Goal: Task Accomplishment & Management: Use online tool/utility

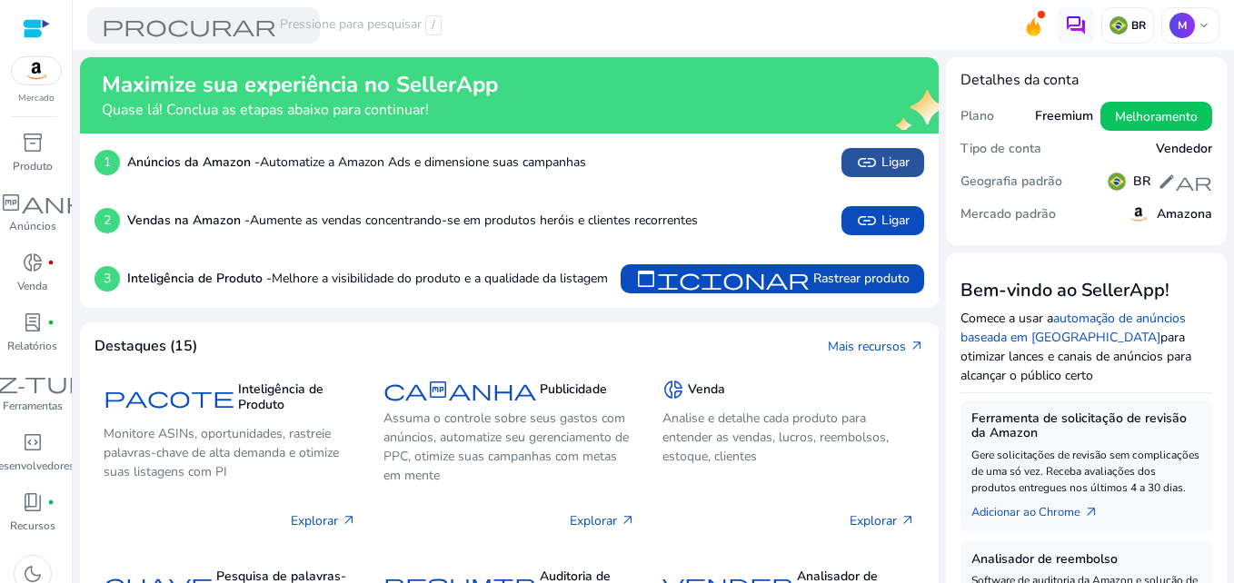
click at [883, 155] on font "Ligar" at bounding box center [896, 162] width 28 height 19
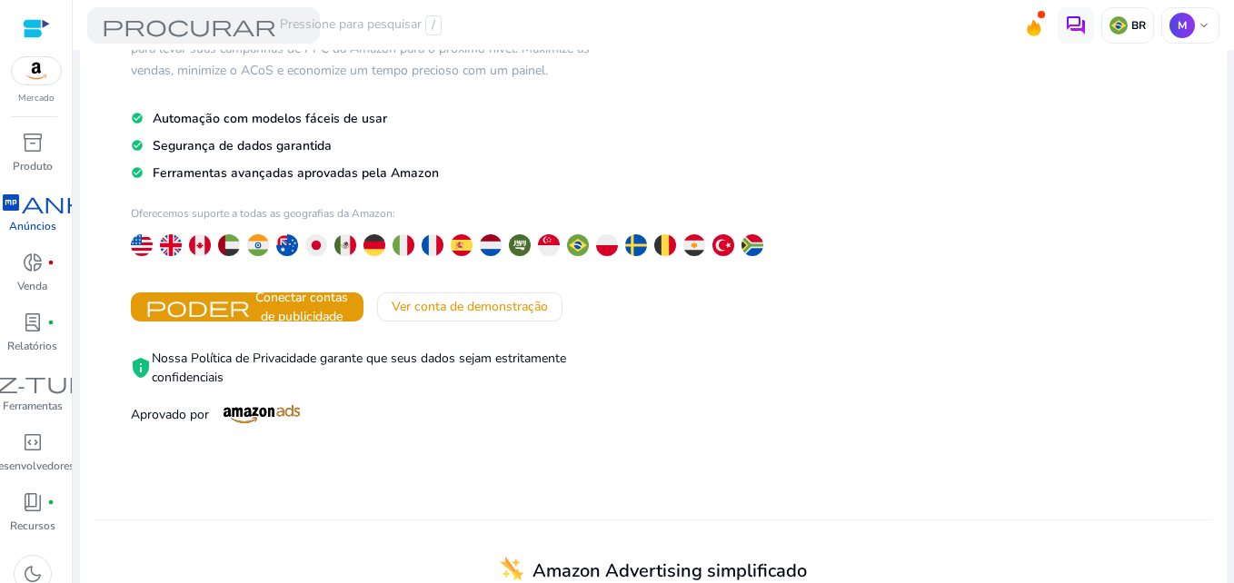
scroll to position [273, 0]
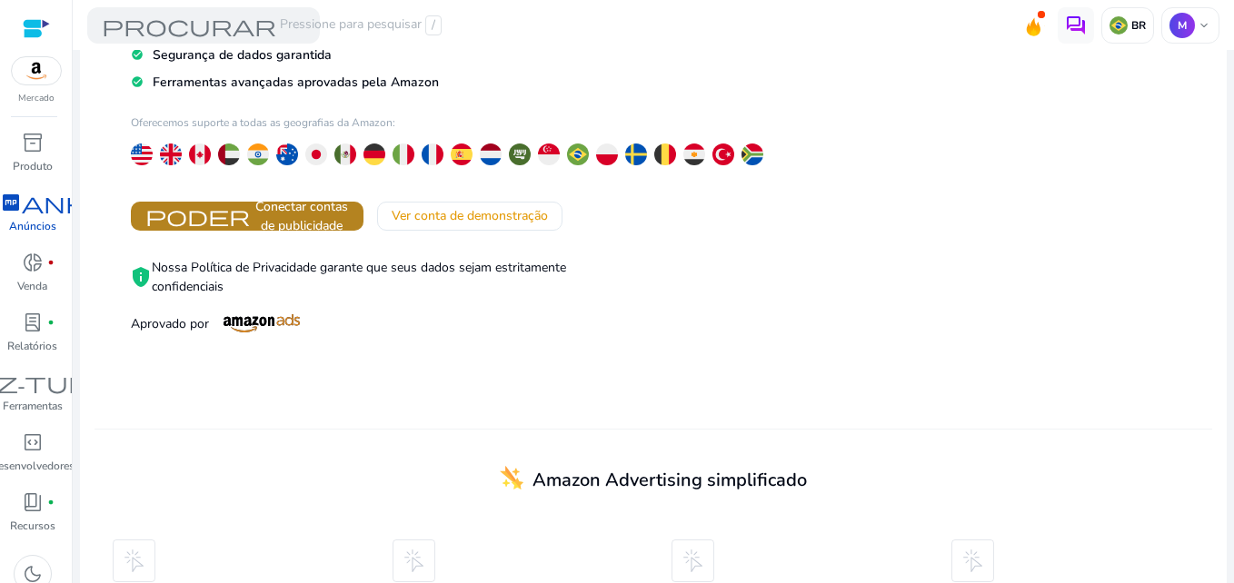
click at [333, 215] on span "Conectar contas de publicidade" at bounding box center [301, 216] width 95 height 38
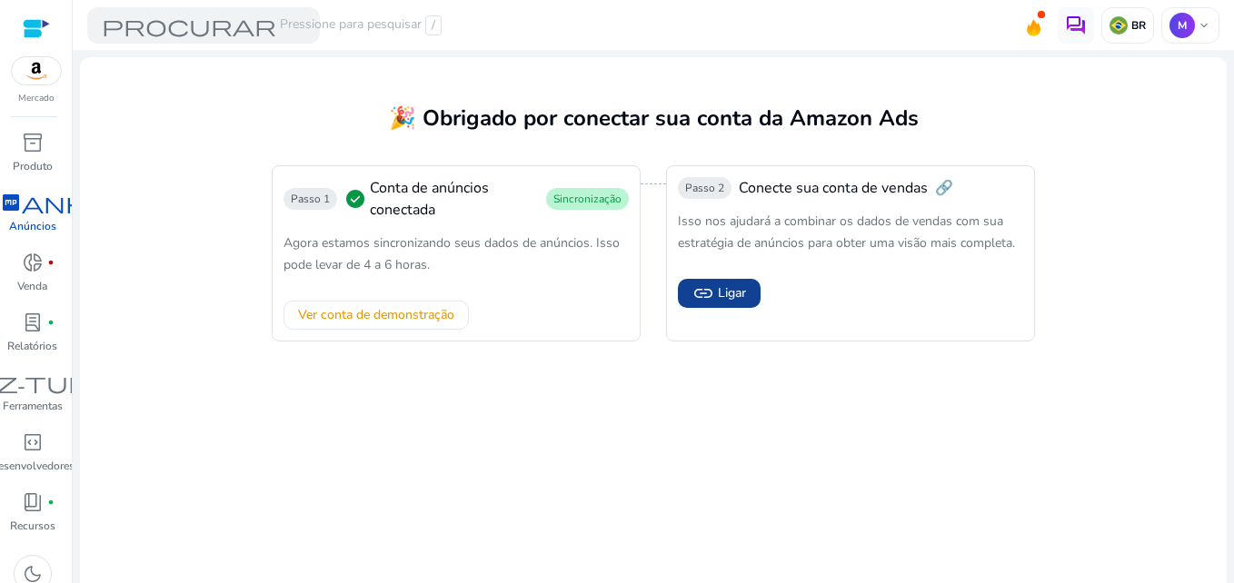
click at [712, 288] on span "link Ligar" at bounding box center [720, 294] width 54 height 22
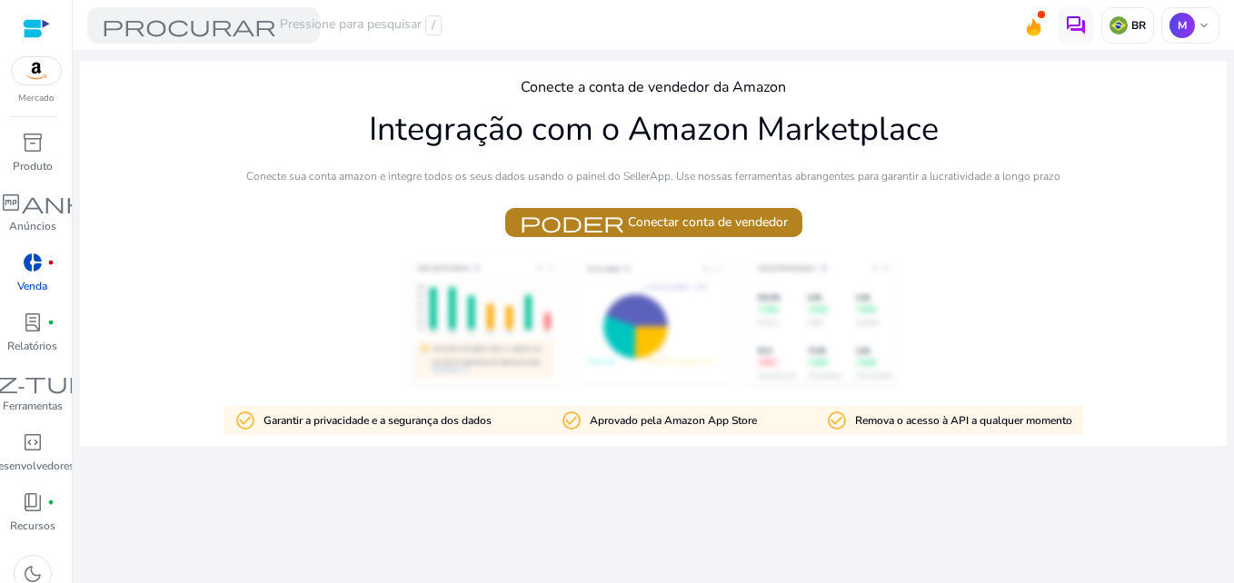
click at [693, 225] on font "Conectar conta de vendedor" at bounding box center [708, 222] width 160 height 19
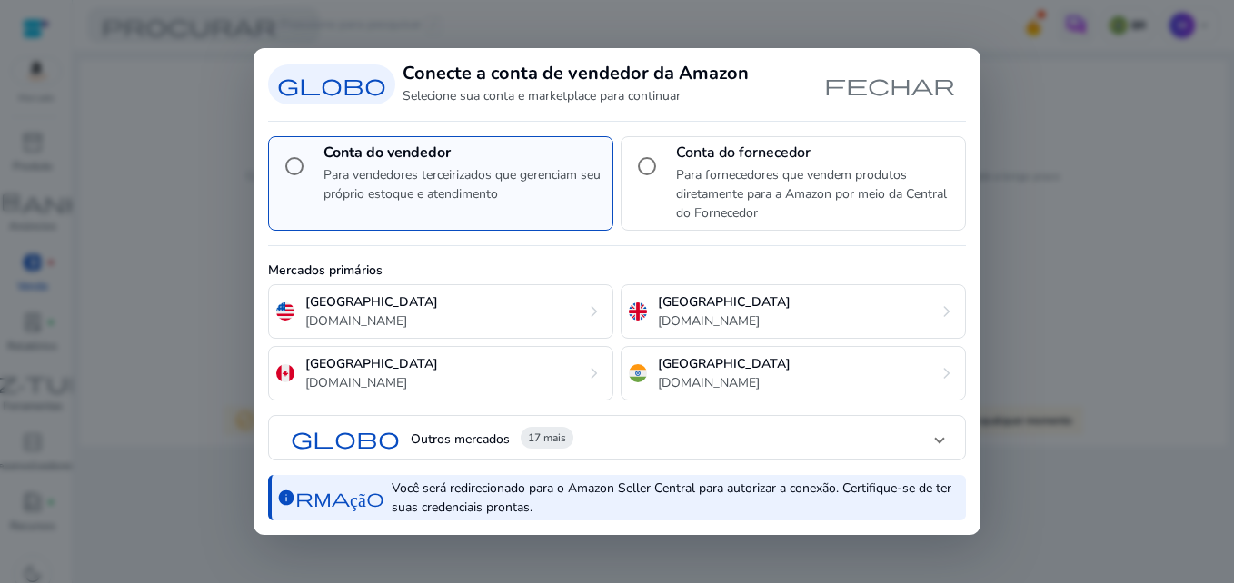
click at [830, 449] on mat-panel-title "globo Outros mercados 17 mais" at bounding box center [613, 439] width 645 height 31
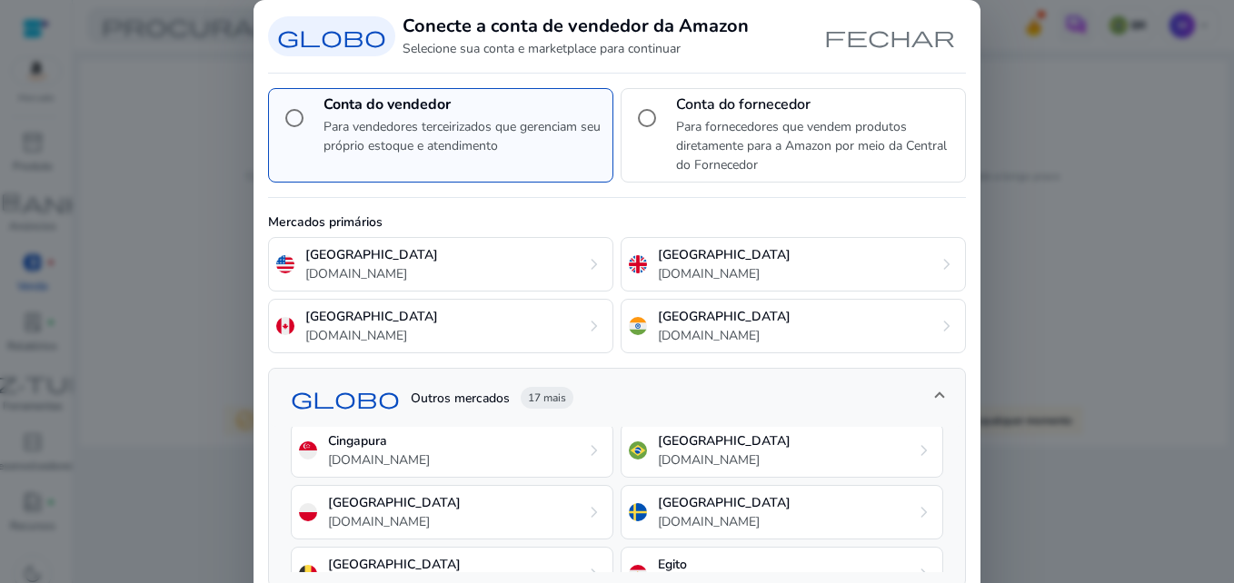
scroll to position [404, 0]
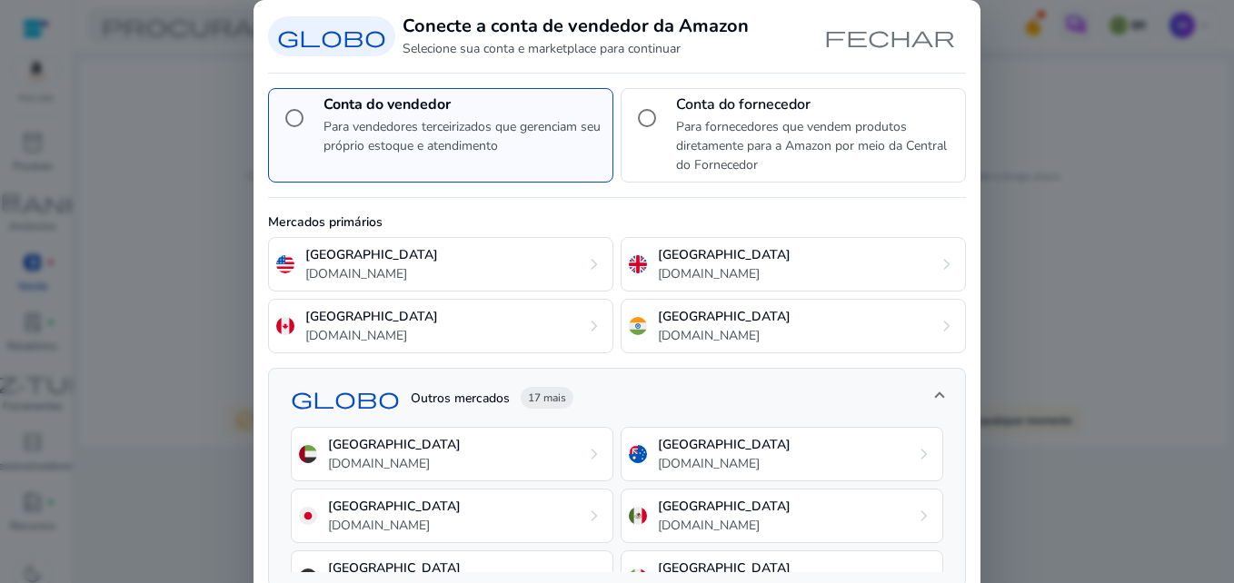
scroll to position [404, 0]
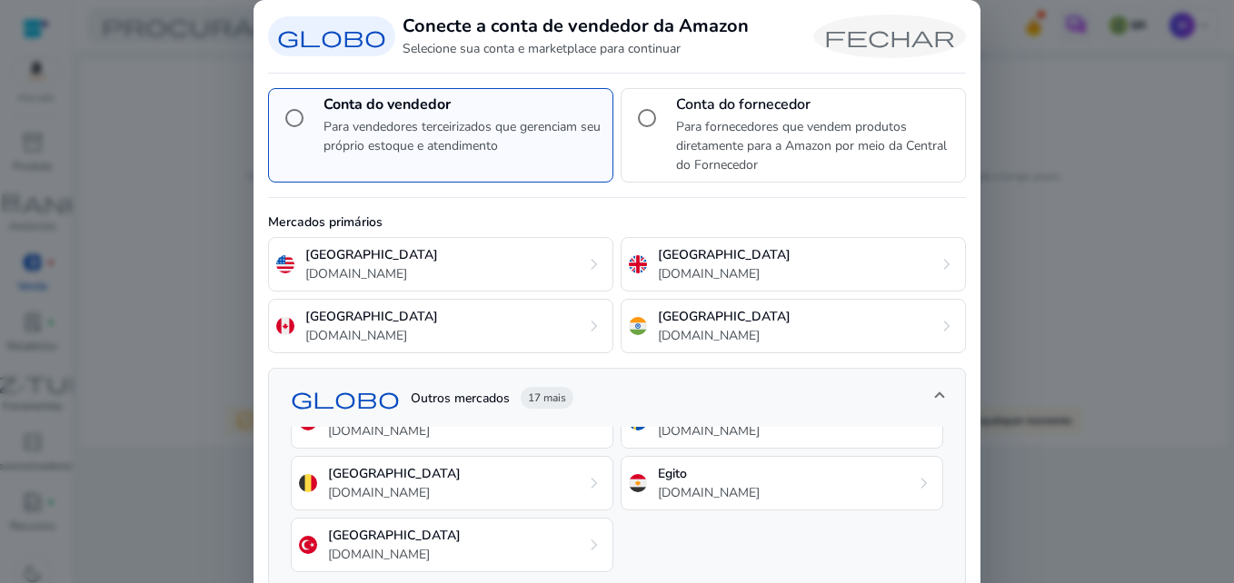
click at [913, 41] on span "Caixa de diálogo Fechar" at bounding box center [889, 37] width 153 height 44
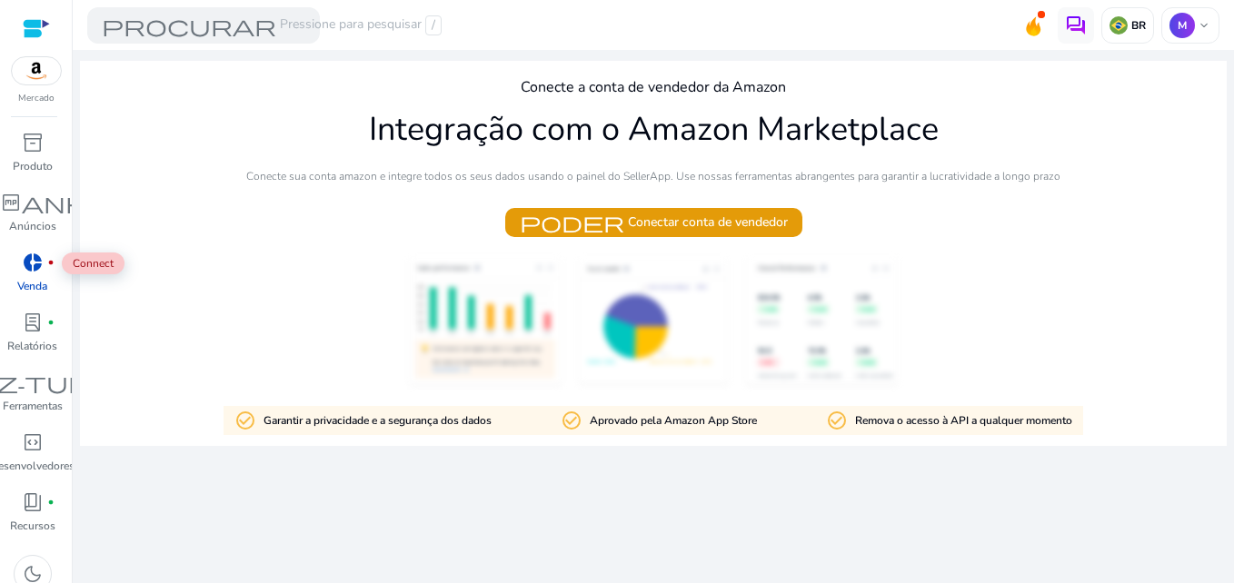
click at [35, 265] on span "donut_small" at bounding box center [33, 263] width 22 height 22
click at [42, 84] on img at bounding box center [36, 70] width 49 height 27
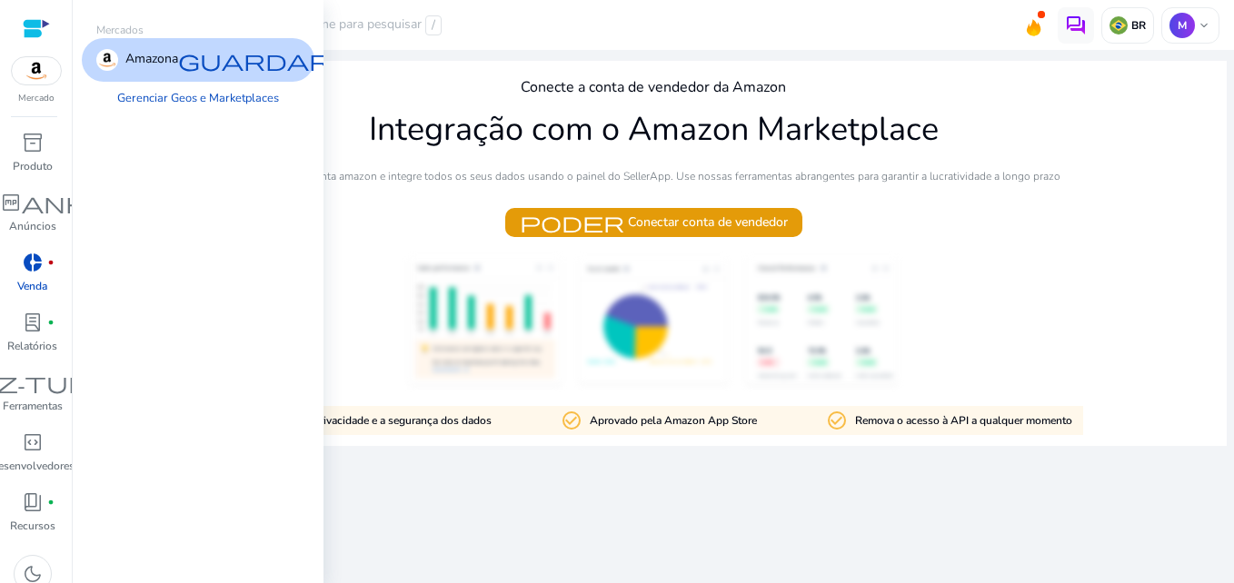
click at [264, 62] on span "guardar" at bounding box center [254, 60] width 153 height 22
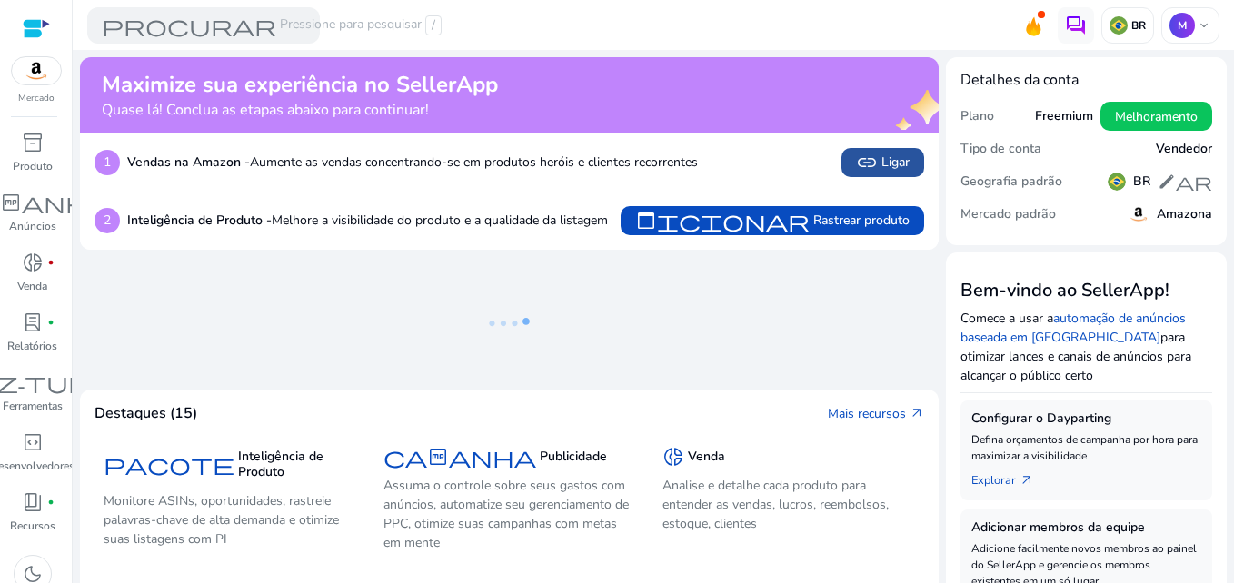
click at [892, 161] on font "Ligar" at bounding box center [896, 162] width 28 height 19
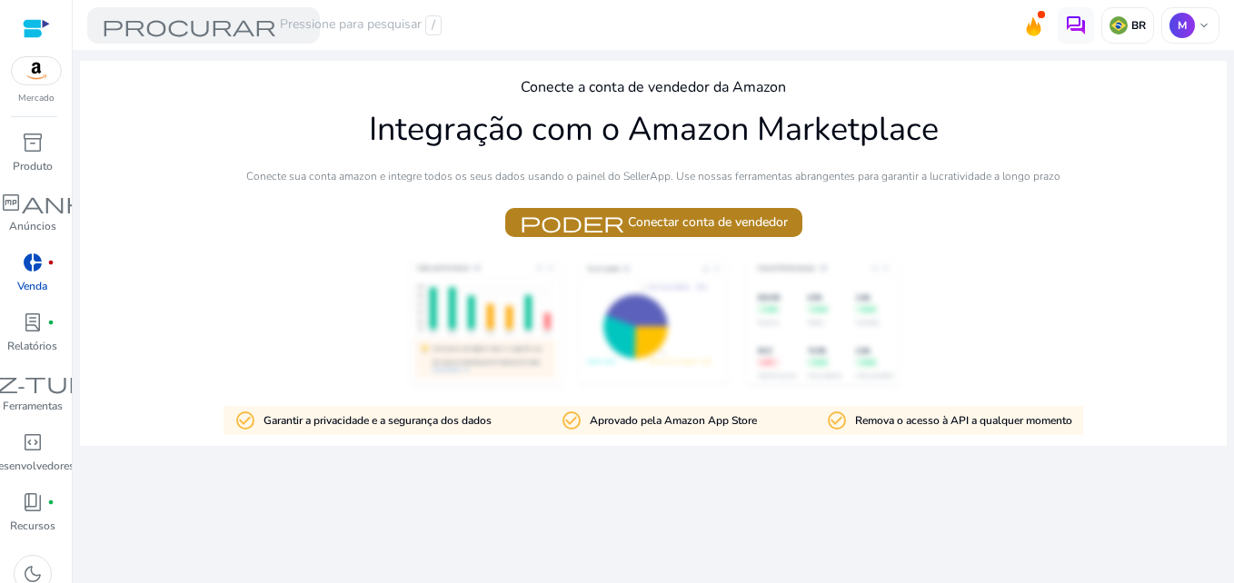
click at [644, 216] on font "Conectar conta de vendedor" at bounding box center [708, 222] width 160 height 19
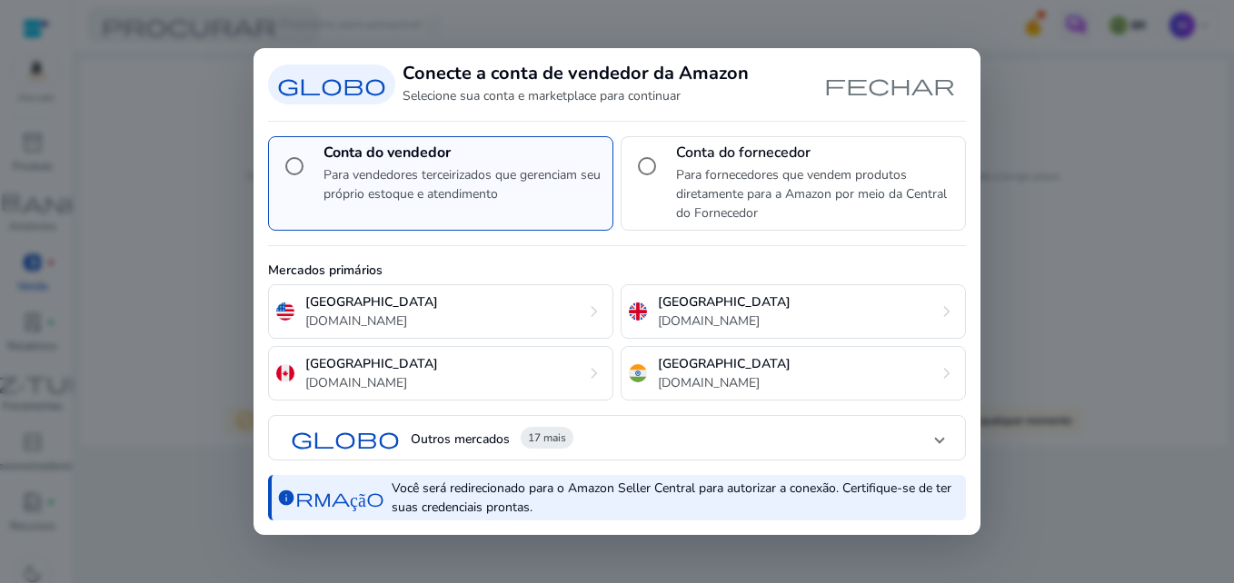
click at [832, 430] on mat-panel-title "globo Outros mercados 17 mais" at bounding box center [613, 439] width 645 height 31
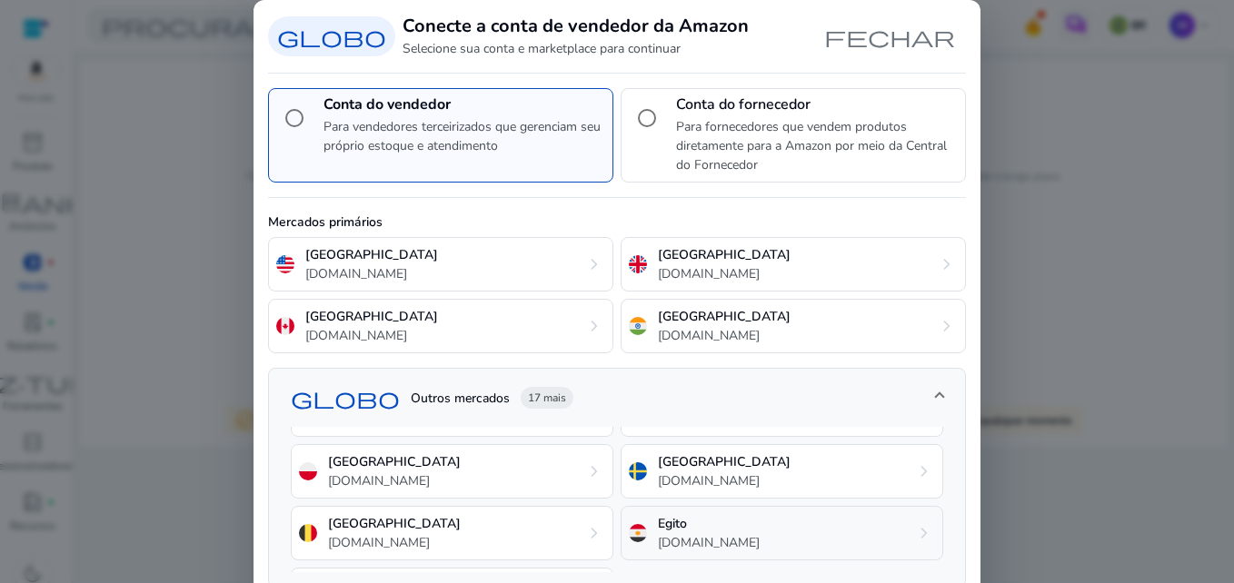
scroll to position [313, 0]
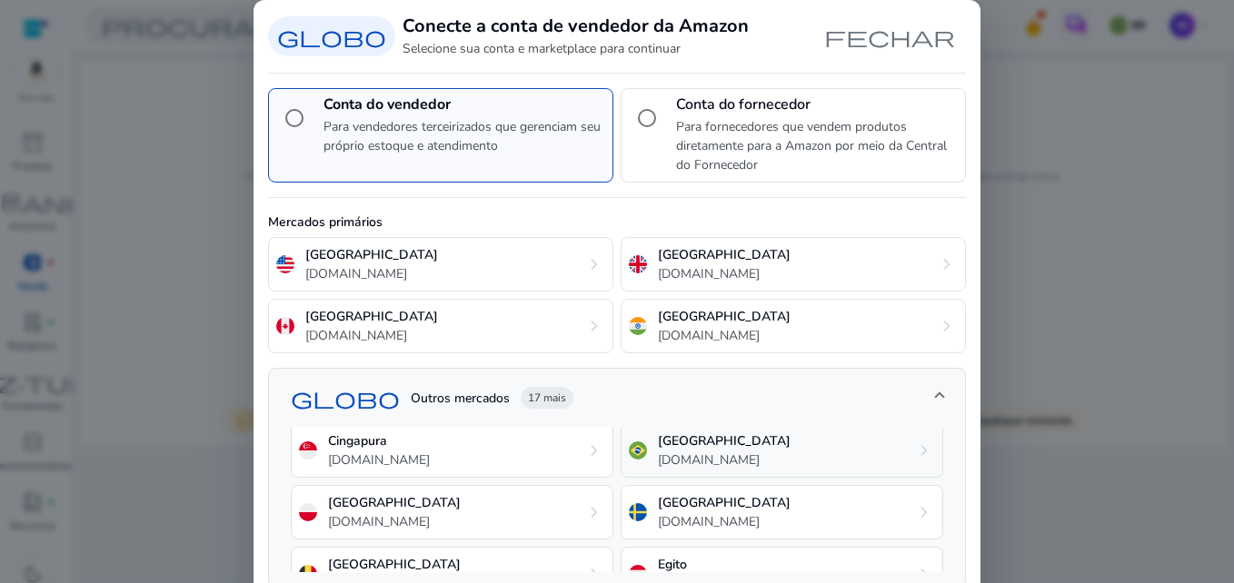
click at [662, 445] on p "[GEOGRAPHIC_DATA]" at bounding box center [724, 441] width 133 height 19
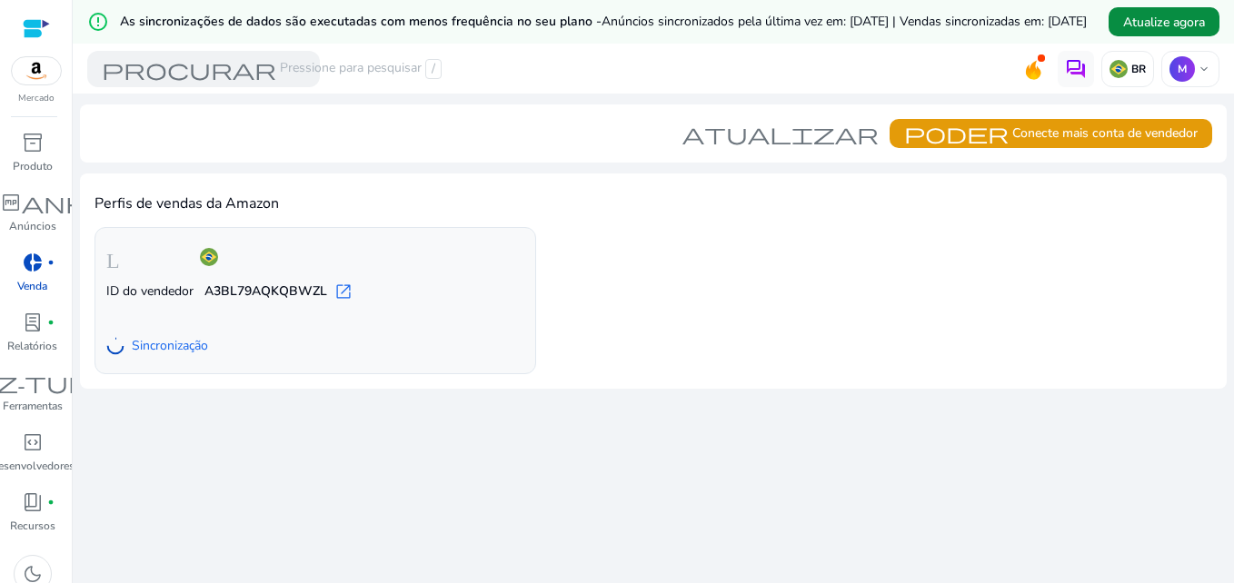
click at [1153, 29] on span "Atualize agora" at bounding box center [1164, 22] width 82 height 19
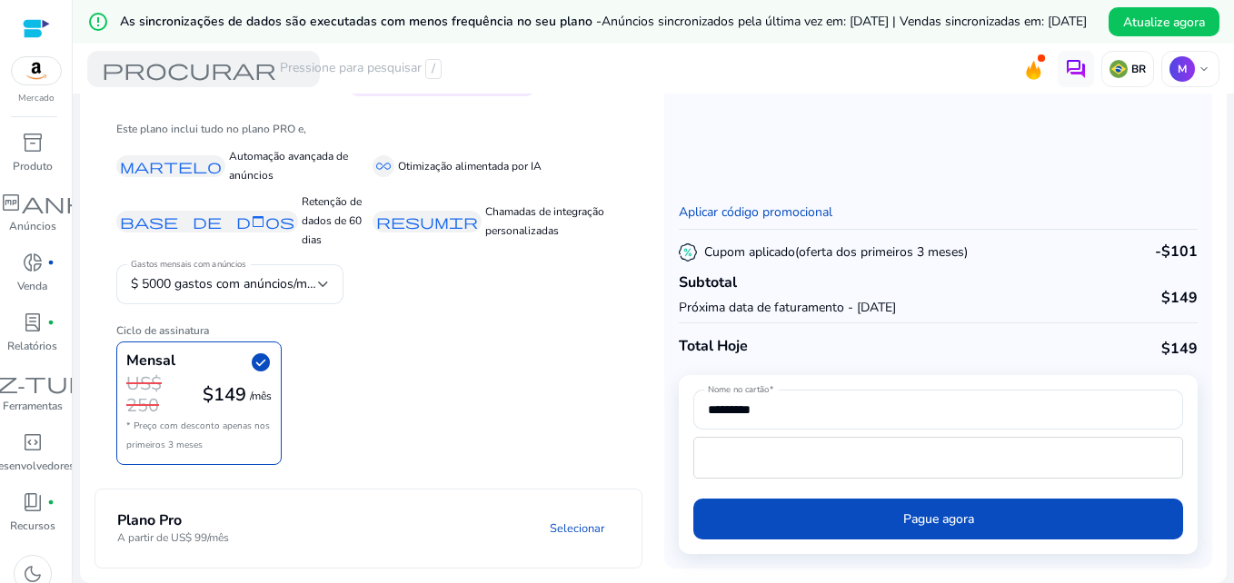
scroll to position [152, 0]
click at [335, 284] on div "Gastos mensais com anúncios $ 5000 gastos com anúncios/mês" at bounding box center [229, 284] width 227 height 40
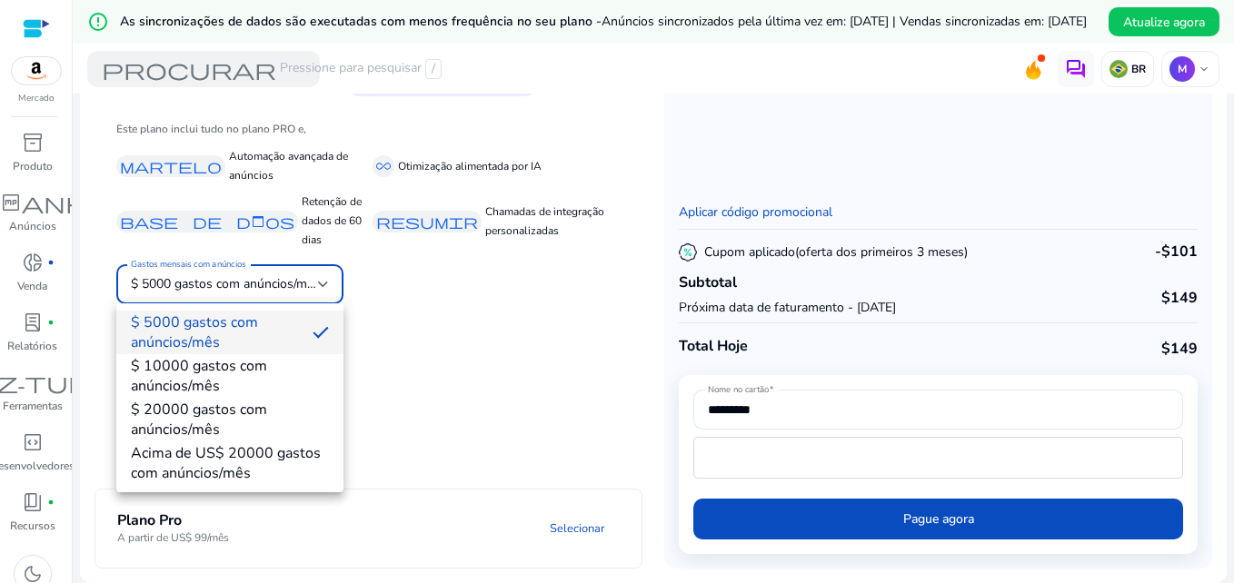
click at [335, 282] on div at bounding box center [617, 291] width 1234 height 583
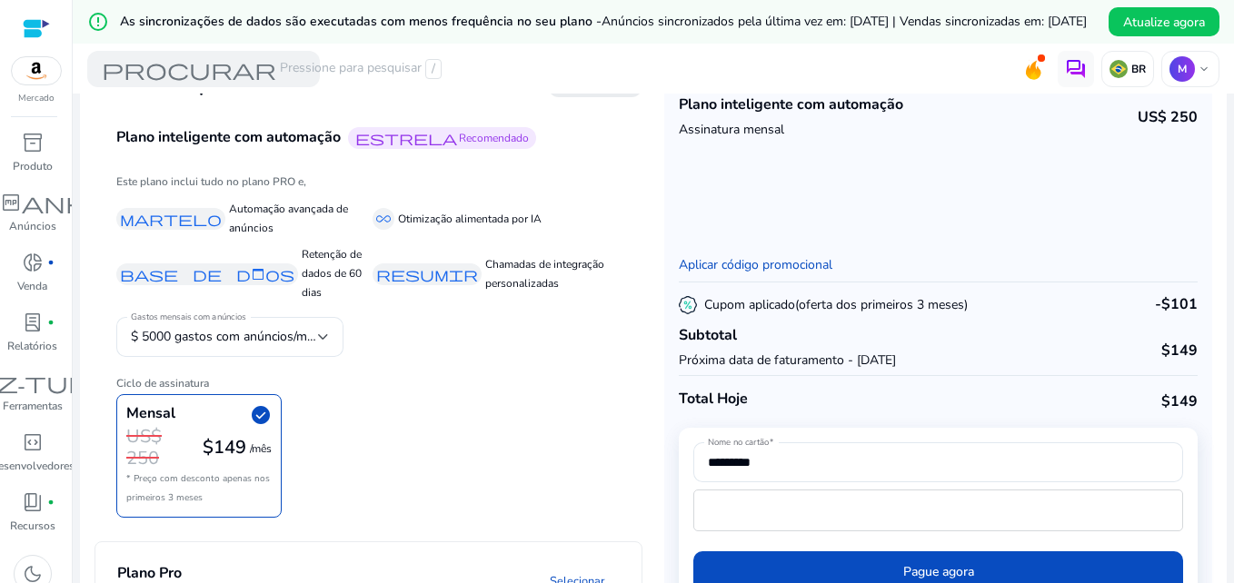
scroll to position [0, 0]
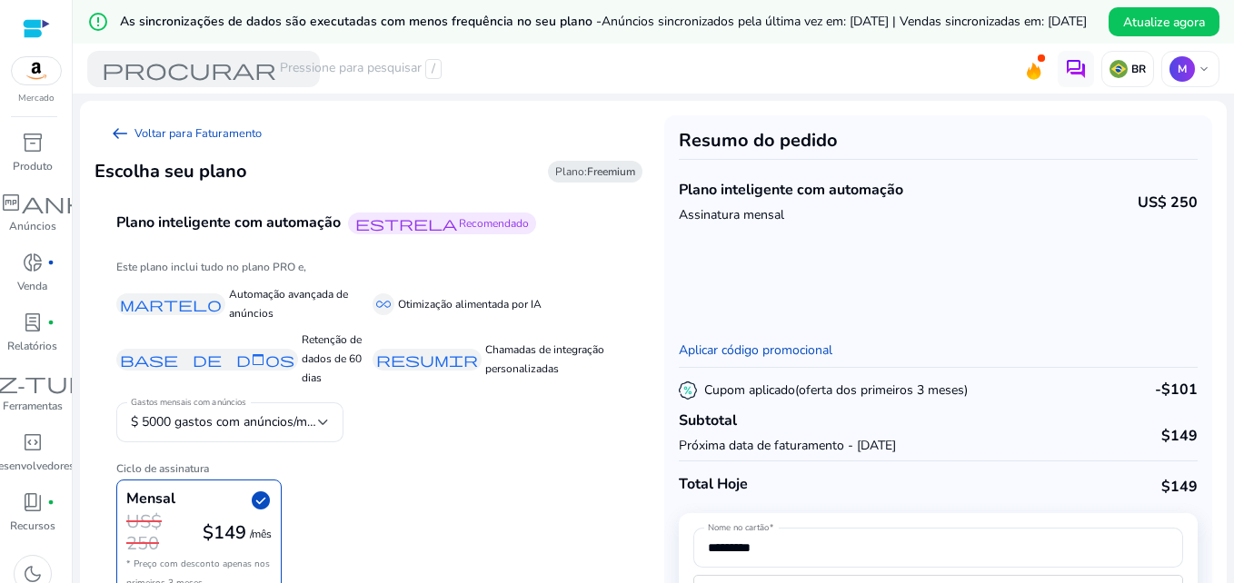
click at [262, 512] on span "check_circle" at bounding box center [261, 501] width 22 height 22
click at [115, 145] on span "arrow_left_alt" at bounding box center [120, 134] width 22 height 22
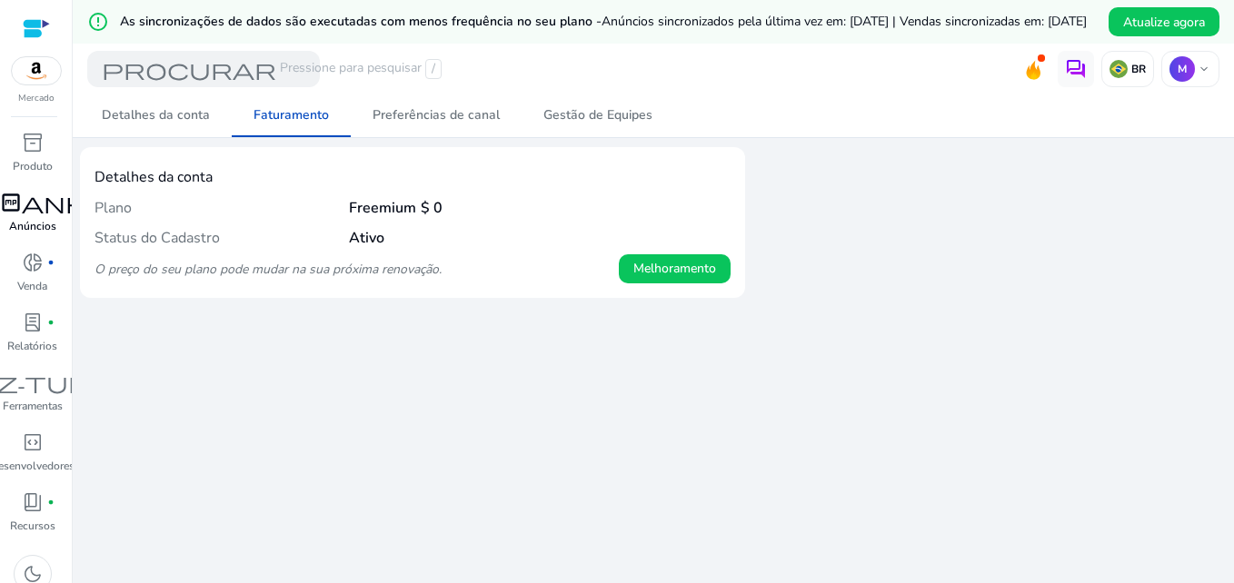
click at [21, 210] on span "campanha" at bounding box center [32, 203] width 153 height 22
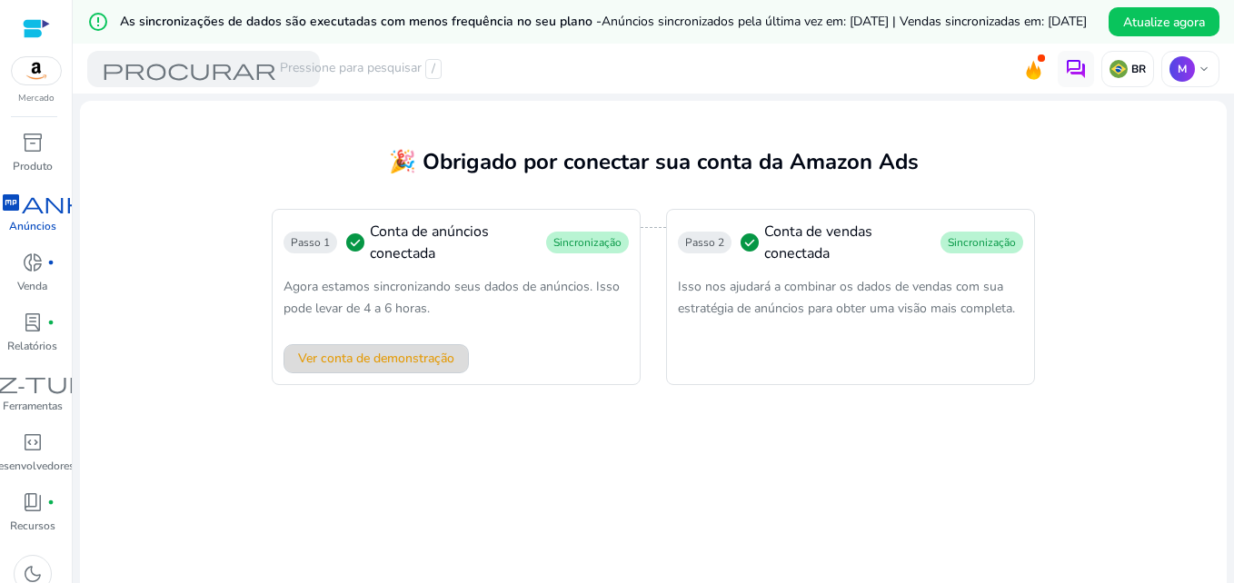
click at [387, 368] on span "Ver conta de demonstração" at bounding box center [376, 358] width 156 height 19
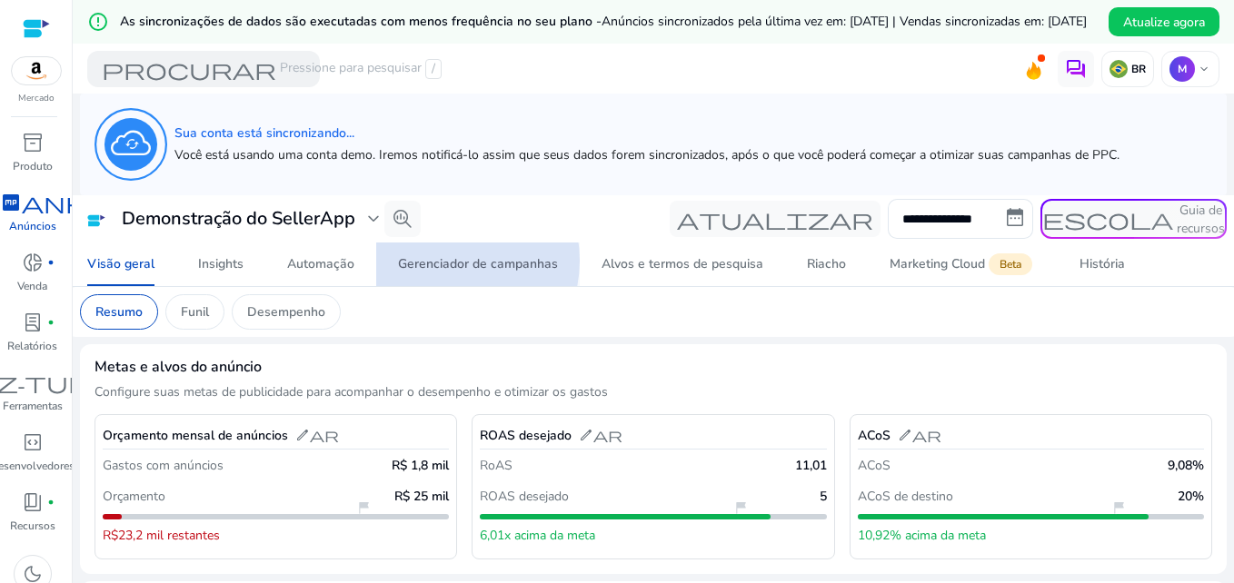
click at [444, 271] on font "Gerenciador de campanhas" at bounding box center [478, 264] width 160 height 13
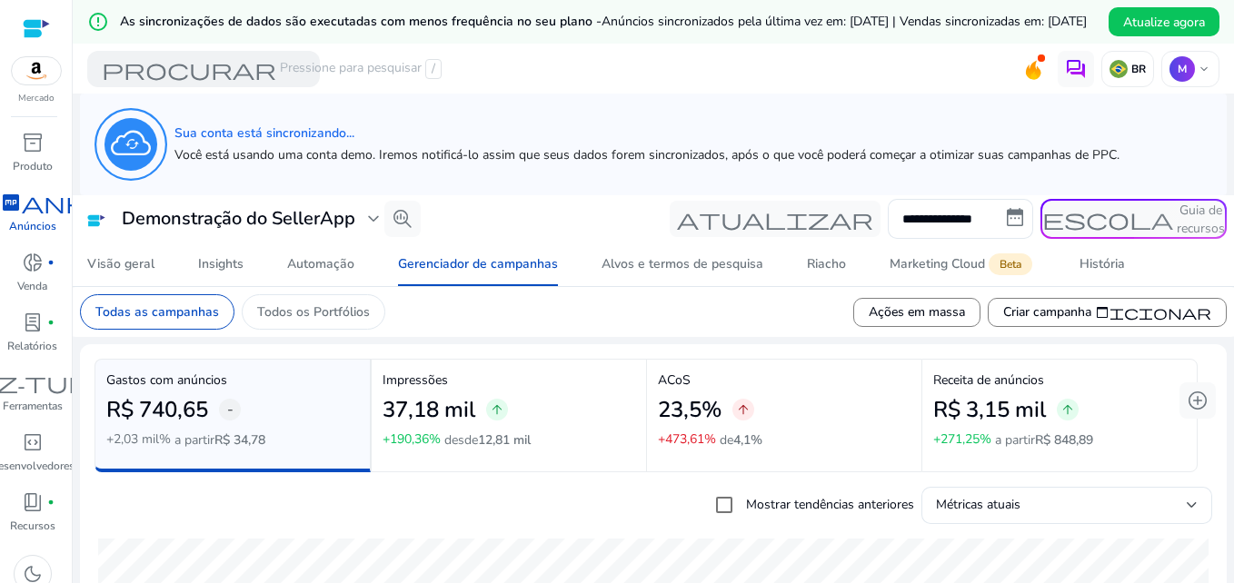
scroll to position [91, 0]
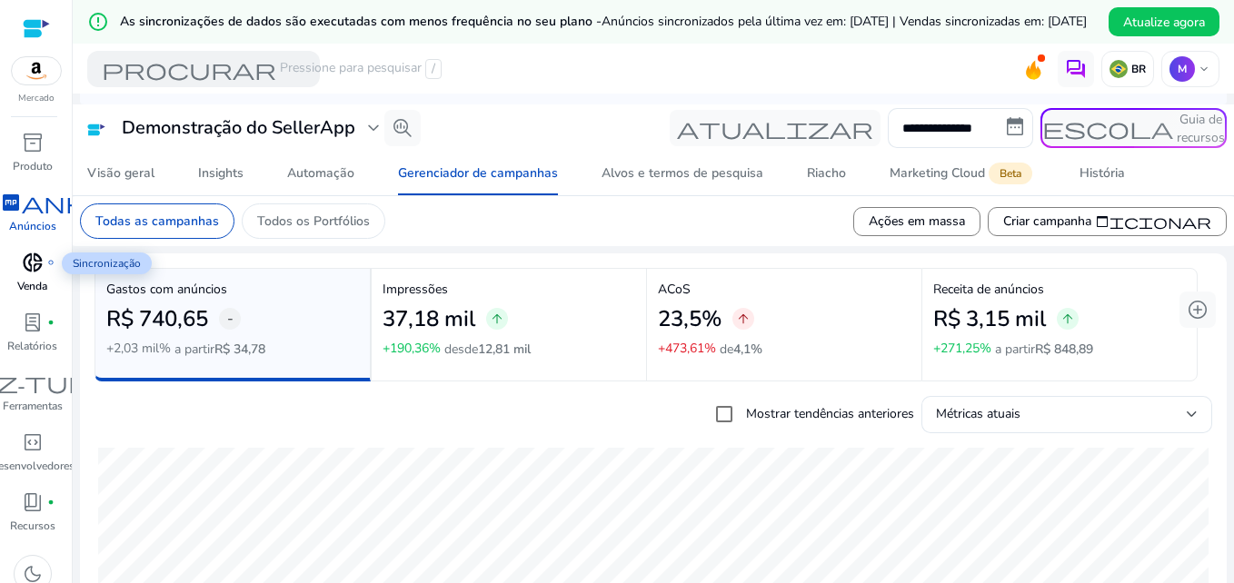
click at [33, 265] on span "donut_small" at bounding box center [33, 263] width 22 height 22
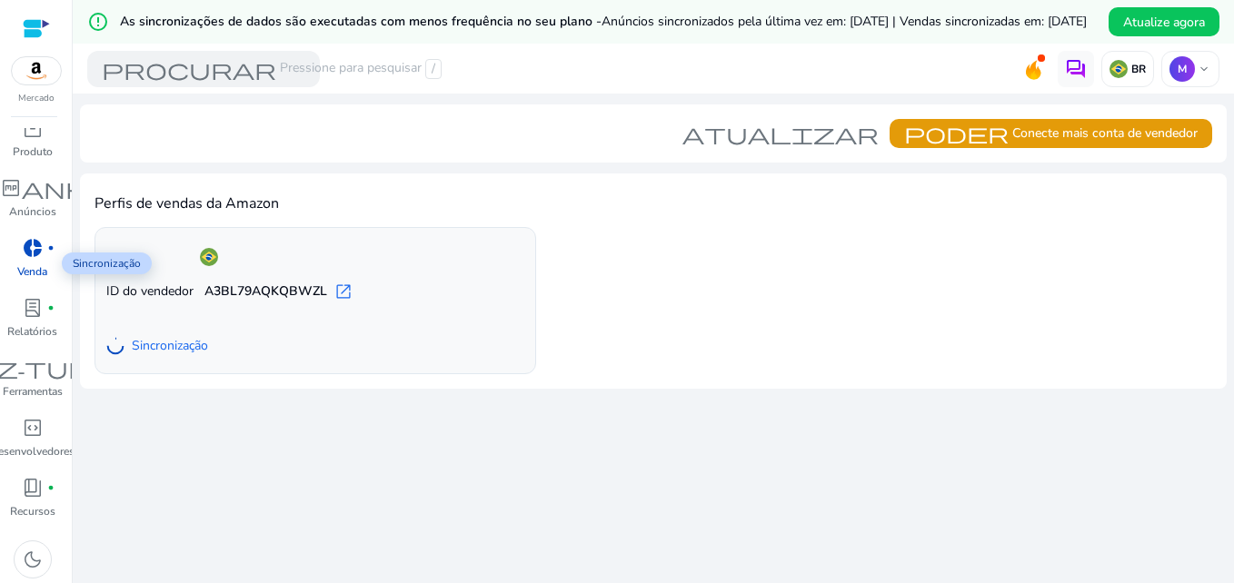
scroll to position [17, 0]
click at [34, 428] on span "code_blocks" at bounding box center [33, 425] width 22 height 22
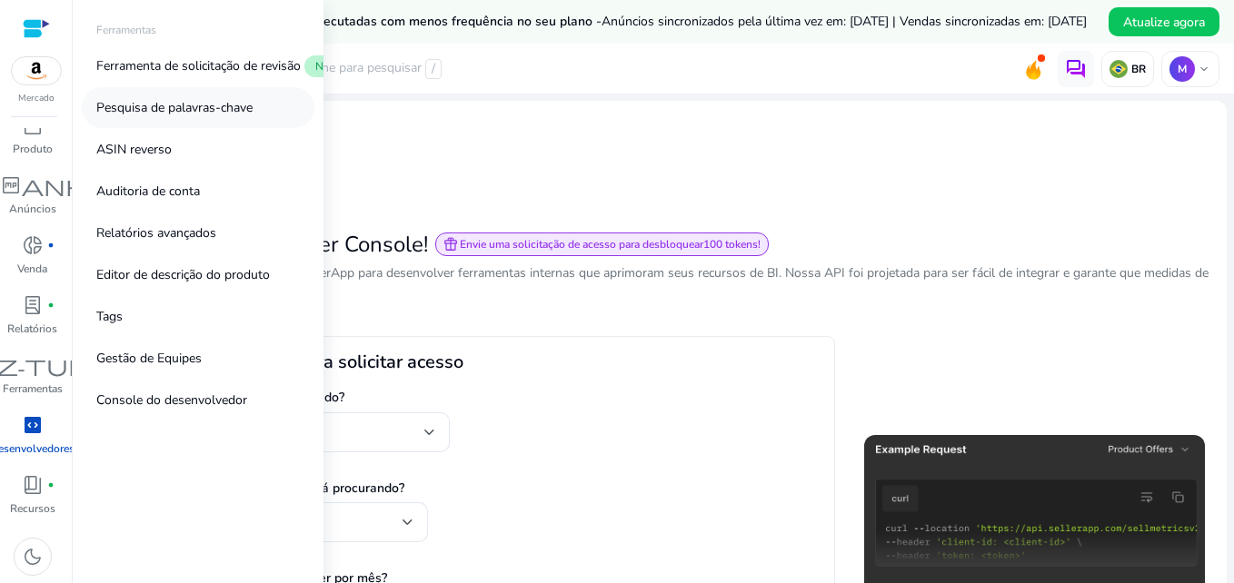
click at [189, 105] on p "Pesquisa de palavras-chave" at bounding box center [174, 107] width 156 height 19
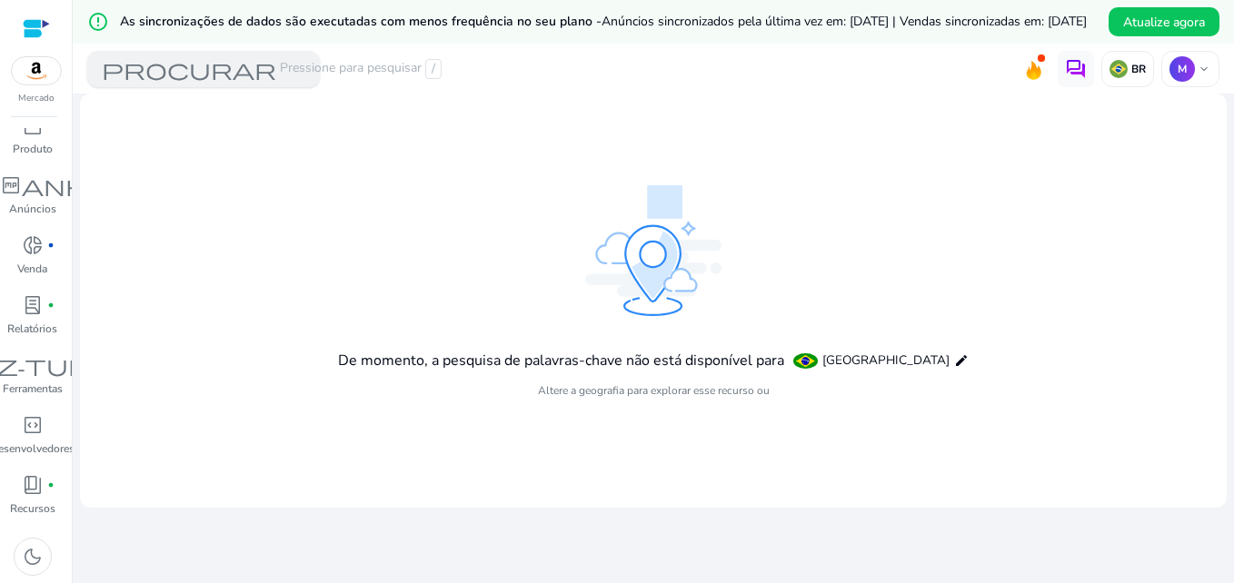
click at [224, 79] on span "procurar" at bounding box center [189, 69] width 174 height 22
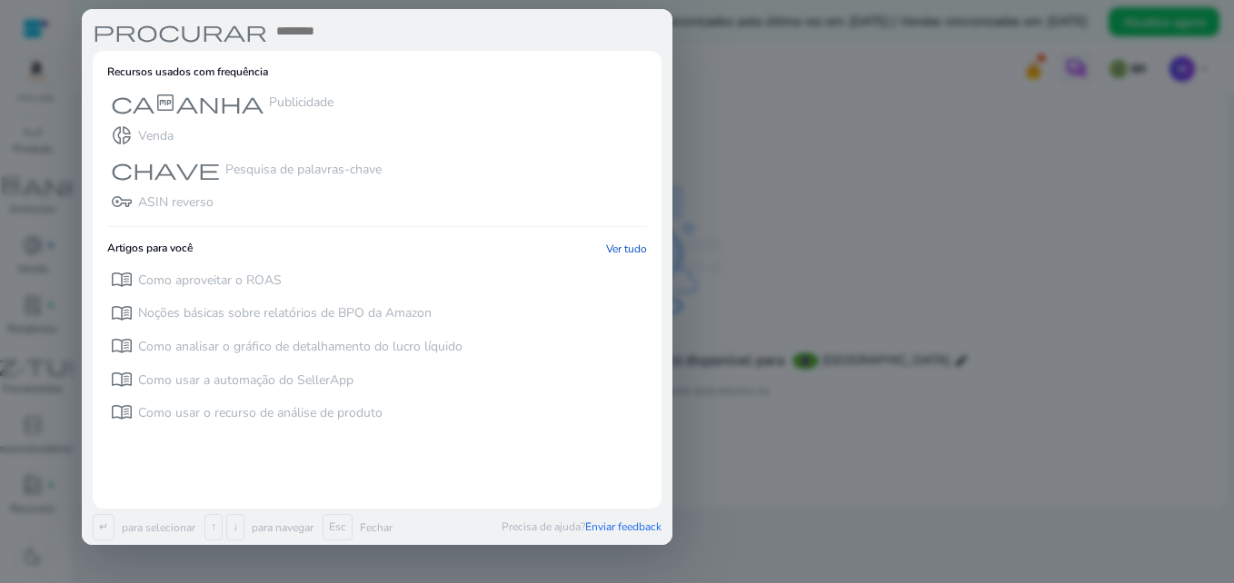
click at [728, 484] on div at bounding box center [617, 291] width 1234 height 583
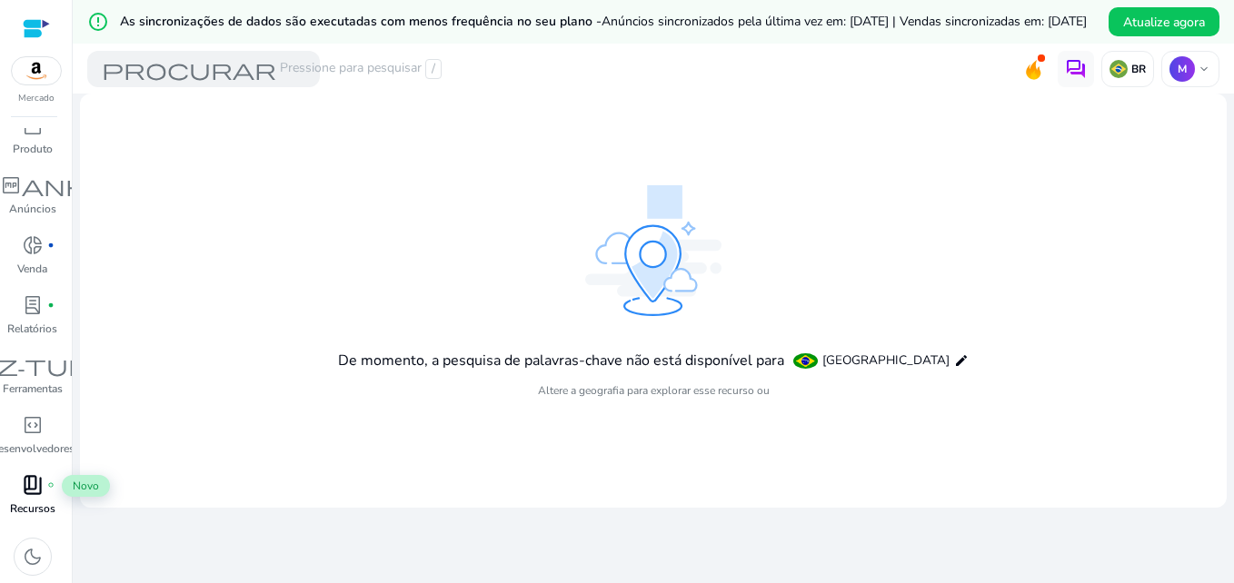
click at [35, 496] on span "book_4" at bounding box center [33, 485] width 22 height 22
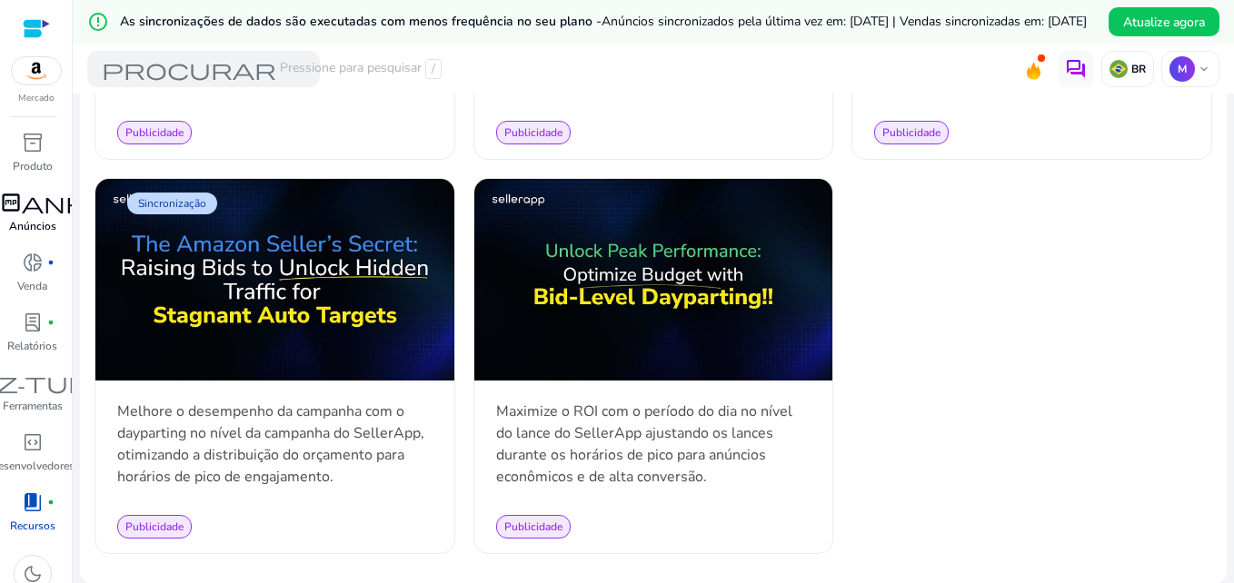
click at [42, 204] on span "campanha" at bounding box center [32, 203] width 153 height 22
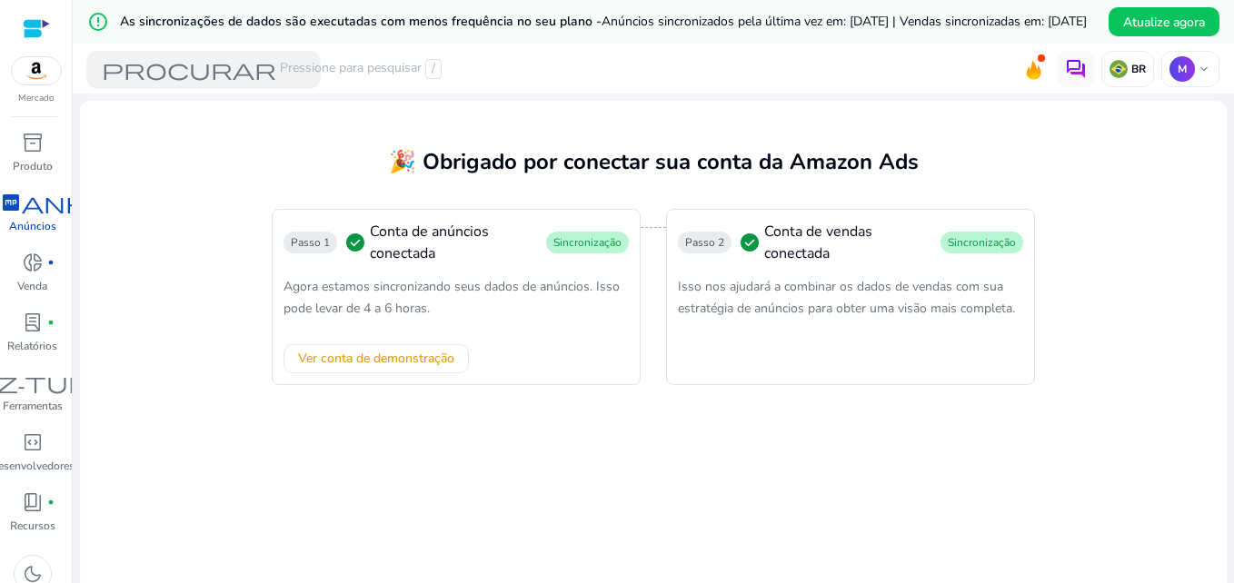
click at [233, 80] on span "procurar" at bounding box center [189, 69] width 174 height 22
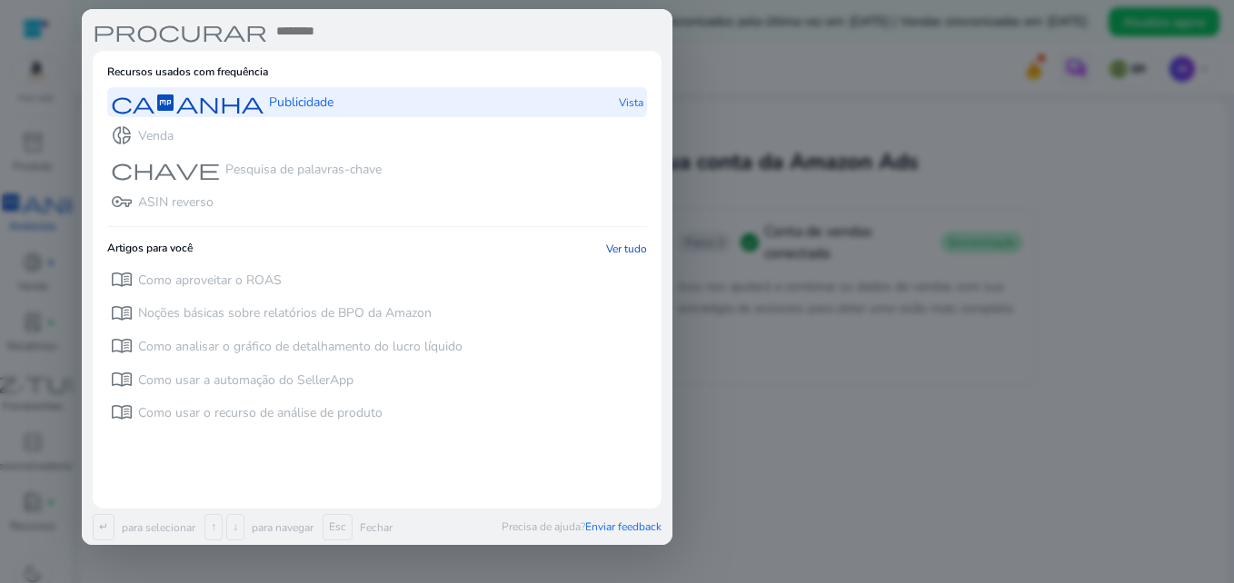
click at [222, 100] on span "campanha" at bounding box center [187, 103] width 153 height 22
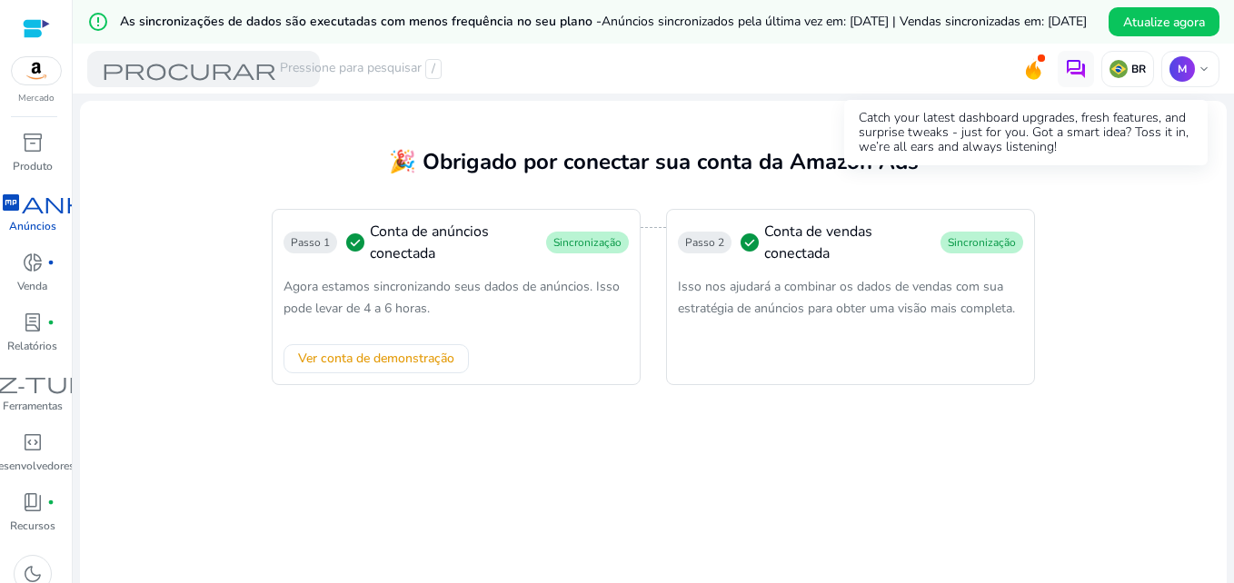
click at [1026, 80] on icon at bounding box center [1033, 70] width 15 height 19
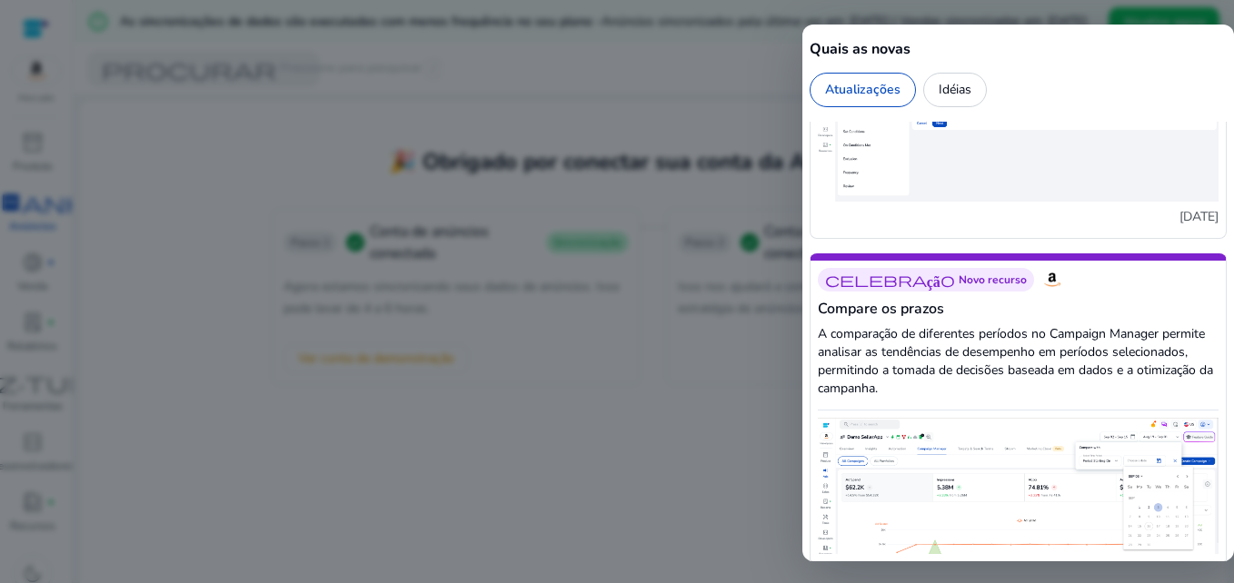
scroll to position [4181, 0]
click at [641, 404] on div at bounding box center [617, 291] width 1234 height 583
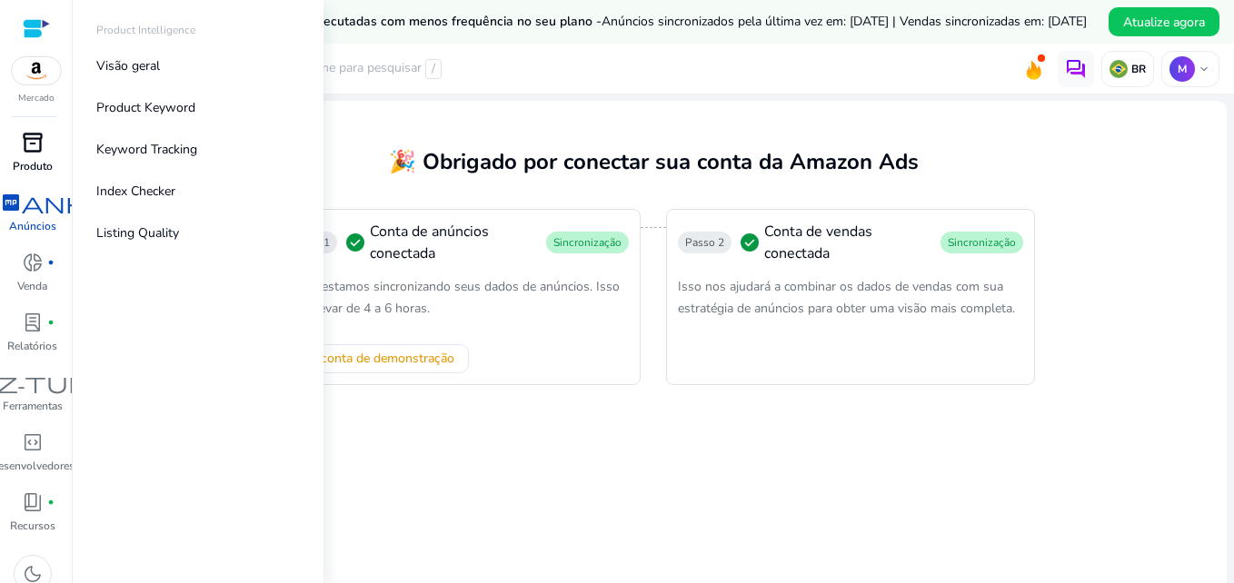
click at [34, 151] on span "inventory_2" at bounding box center [33, 143] width 22 height 22
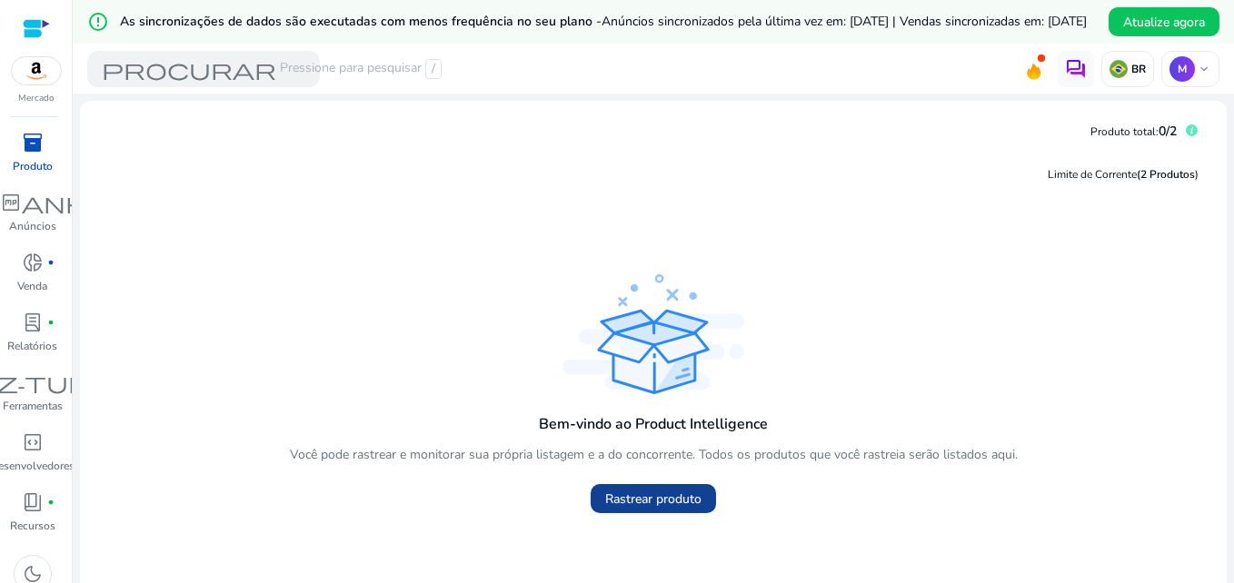
click at [669, 509] on span "Rastrear produto" at bounding box center [653, 499] width 96 height 19
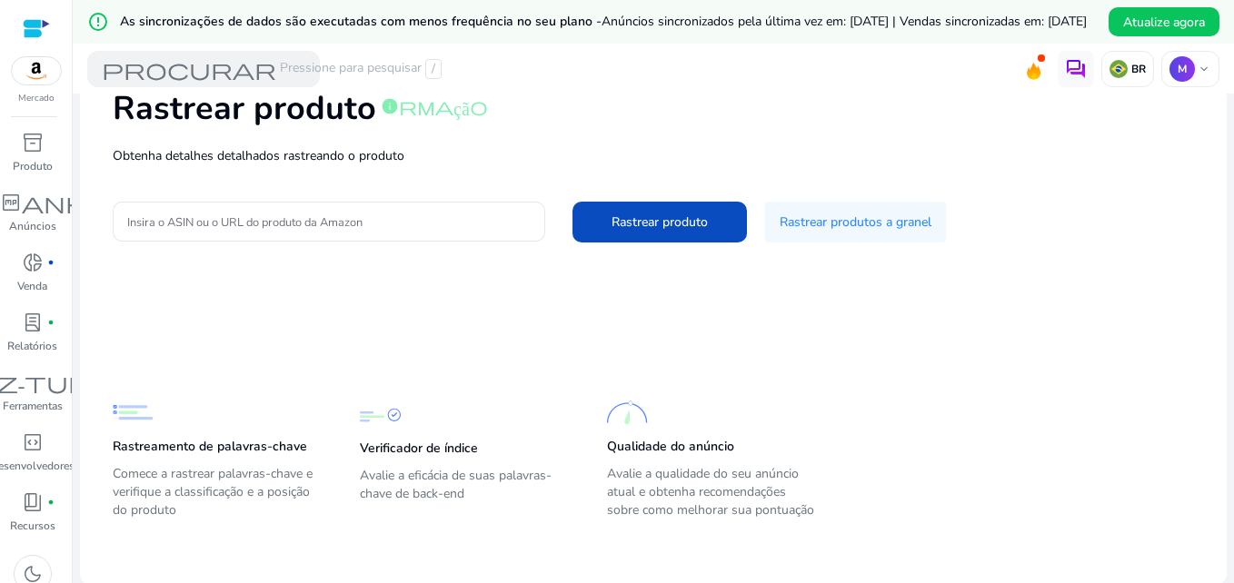
scroll to position [130, 0]
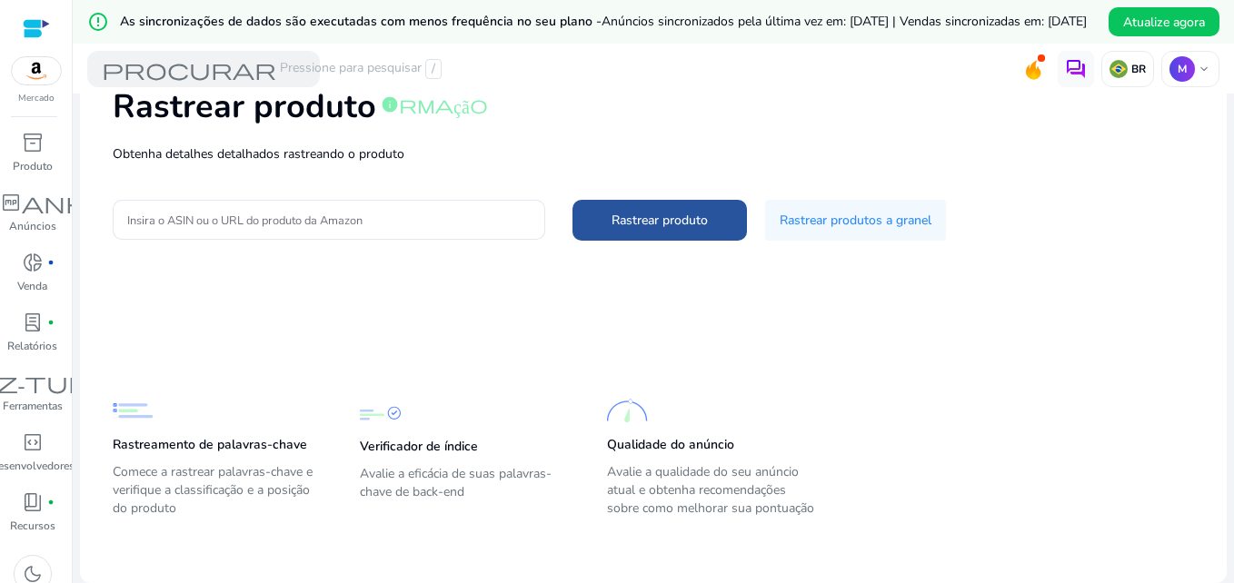
click at [633, 220] on span "Rastrear produto" at bounding box center [660, 220] width 96 height 19
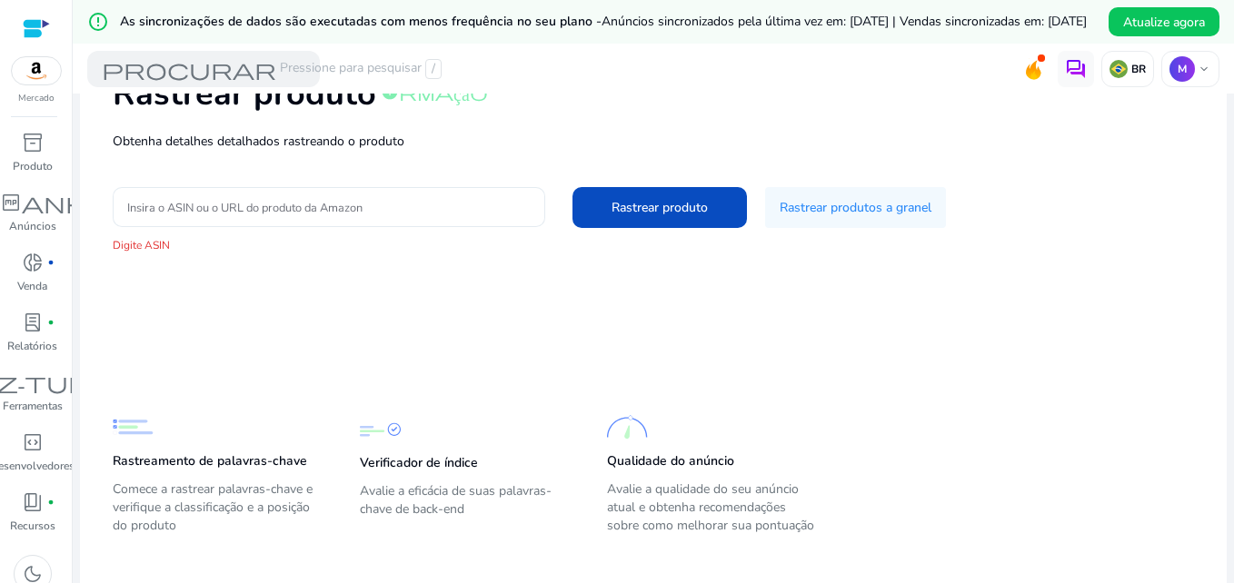
click at [283, 217] on input "Insira o ASIN ou o URL do produto da Amazon" at bounding box center [329, 207] width 404 height 20
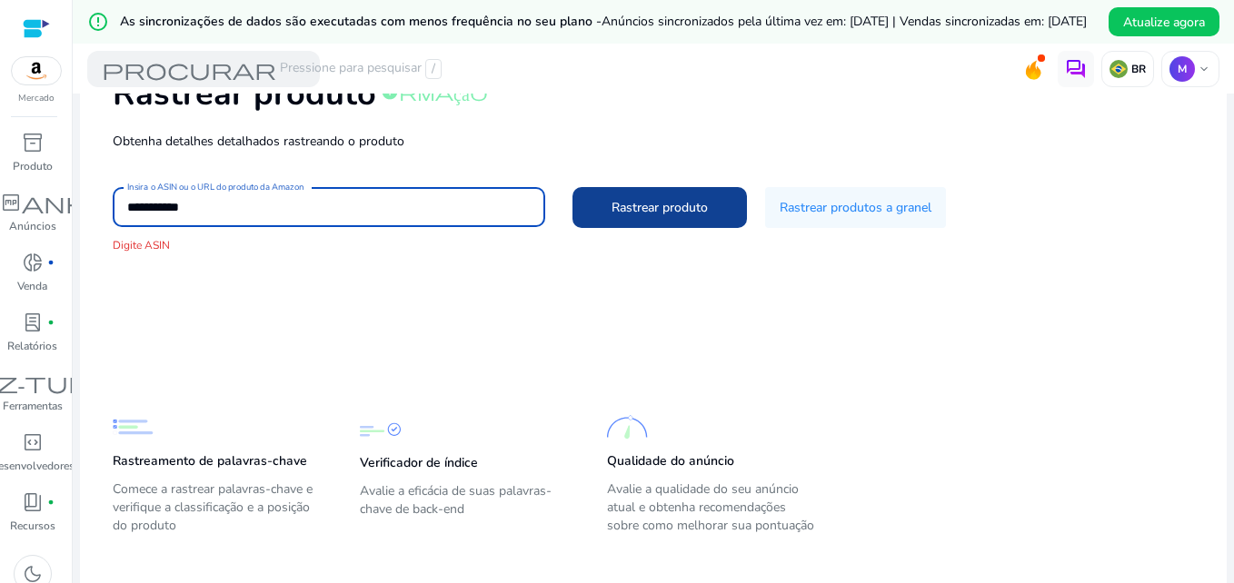
click at [659, 217] on span "Rastrear produto" at bounding box center [660, 207] width 96 height 19
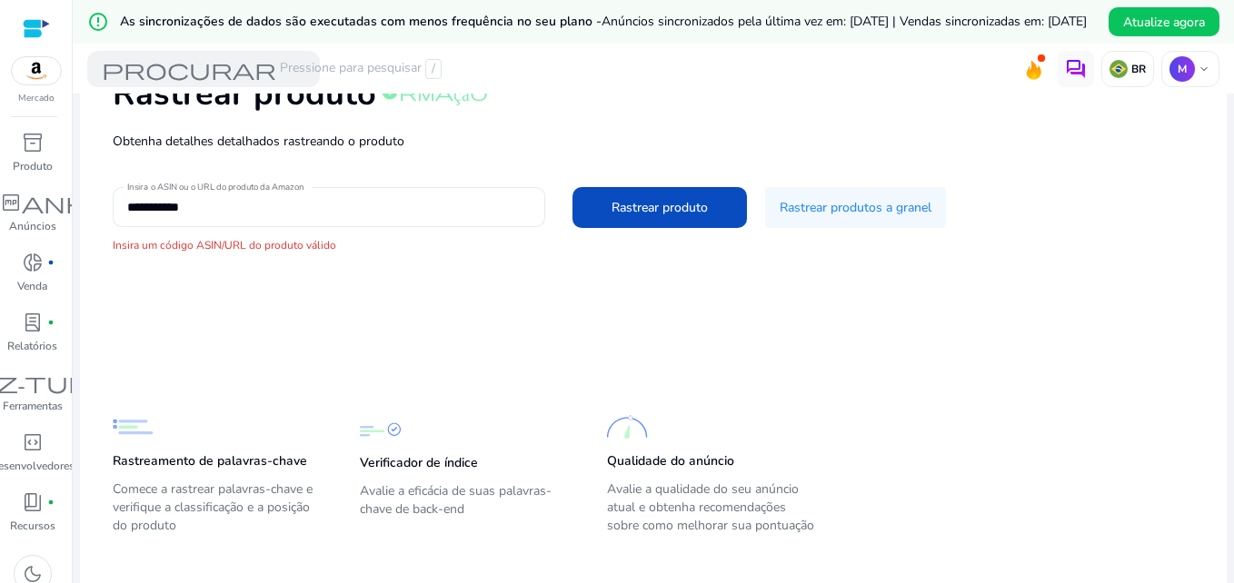
click at [339, 227] on div "**********" at bounding box center [329, 207] width 404 height 40
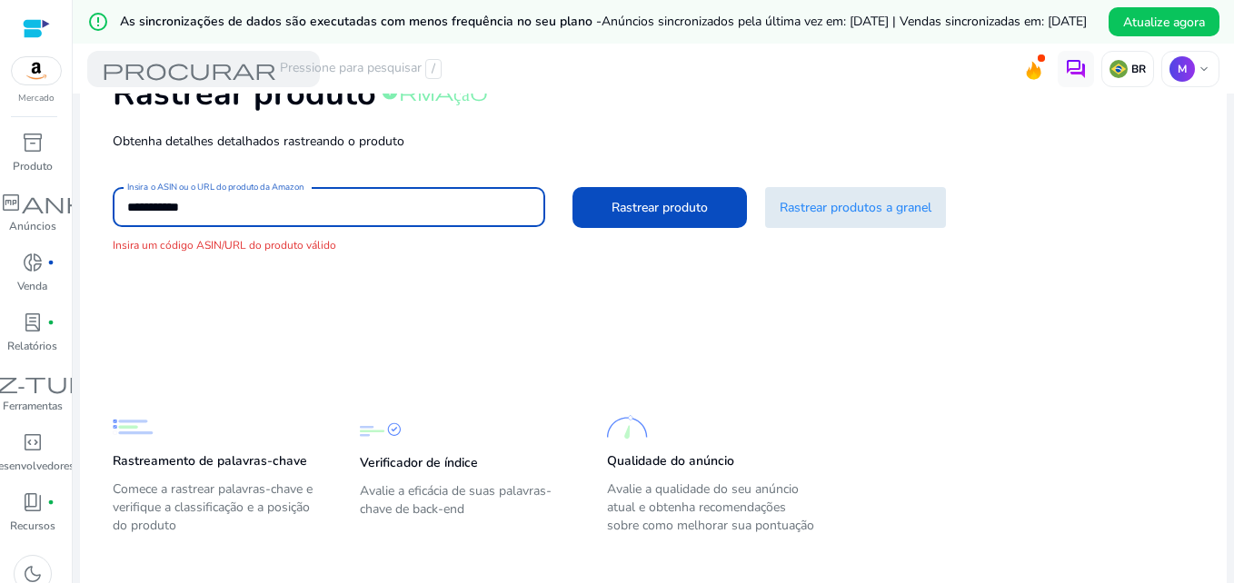
click at [881, 217] on span "Rastrear produtos a granel" at bounding box center [856, 207] width 152 height 19
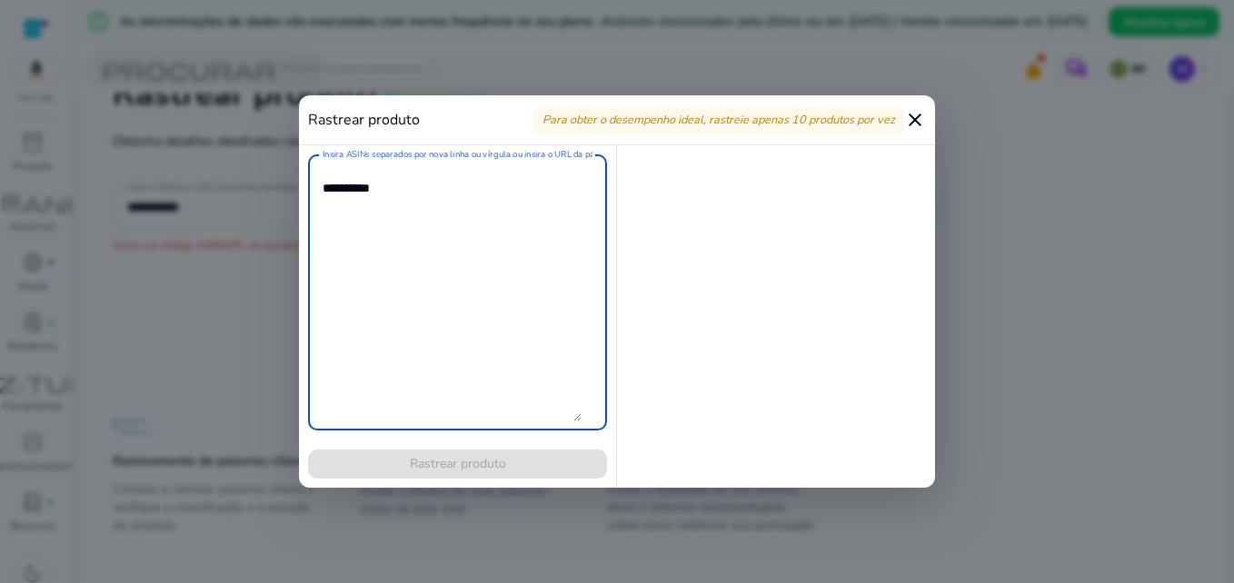
click at [489, 249] on textarea "Insira ASINs separados por nova linha ou vírgula ou insira o URL da página do p…" at bounding box center [452, 293] width 259 height 258
click at [920, 116] on mat-icon "close" at bounding box center [915, 120] width 22 height 22
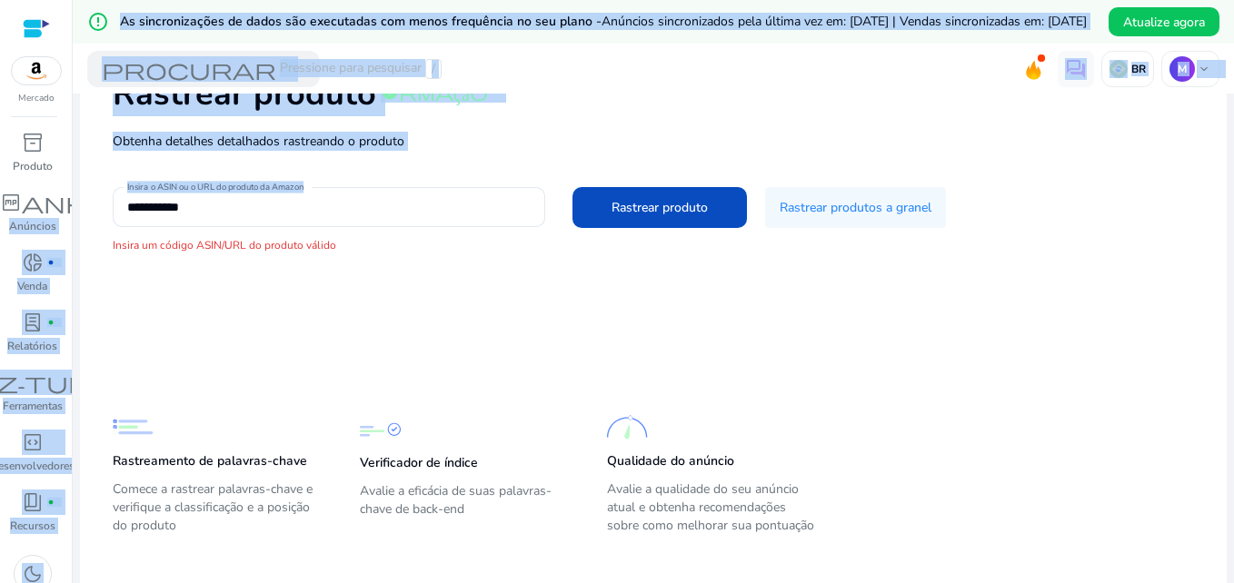
scroll to position [0, 36]
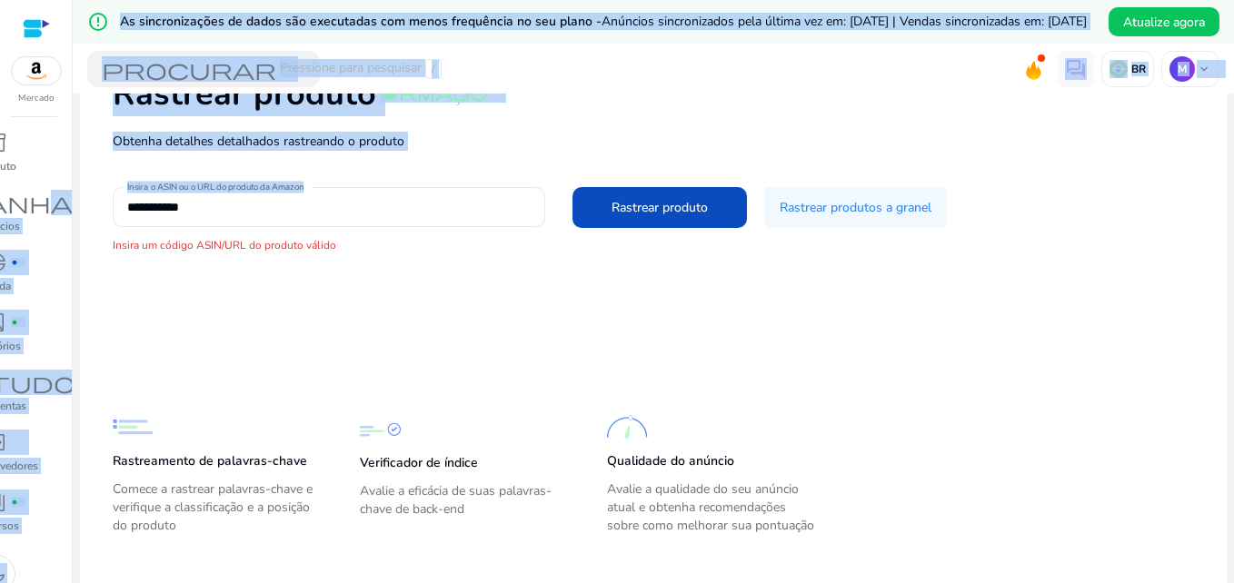
drag, startPoint x: 268, startPoint y: 210, endPoint x: 37, endPoint y: 232, distance: 231.9
click at [37, 232] on mat-sidenav-container "**********" at bounding box center [617, 291] width 1234 height 583
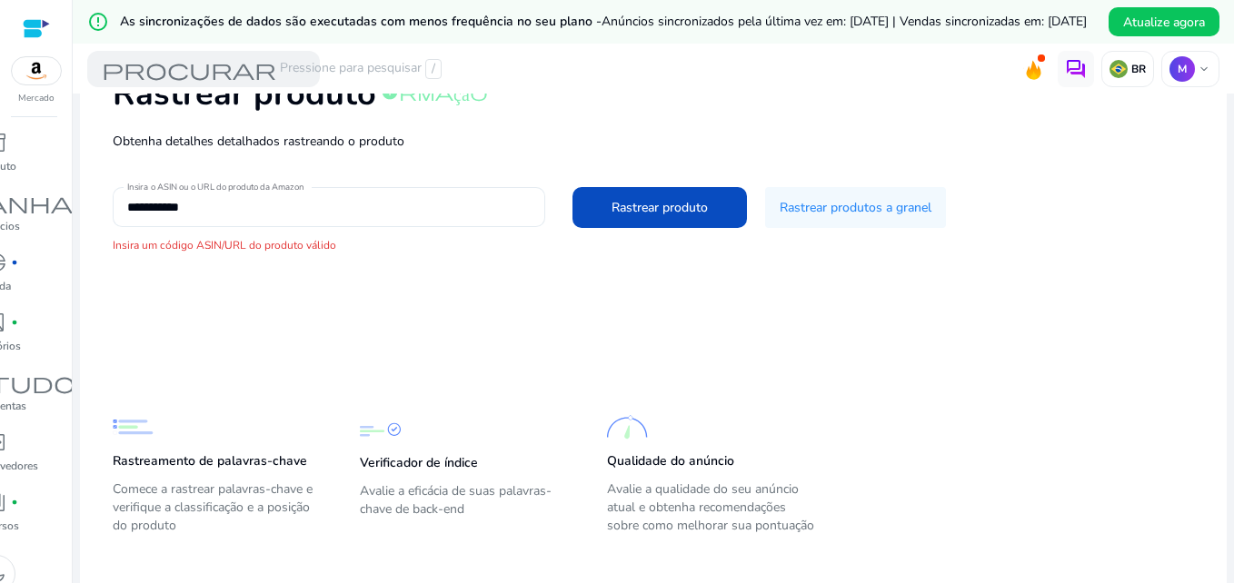
click at [370, 217] on input "**********" at bounding box center [329, 207] width 404 height 20
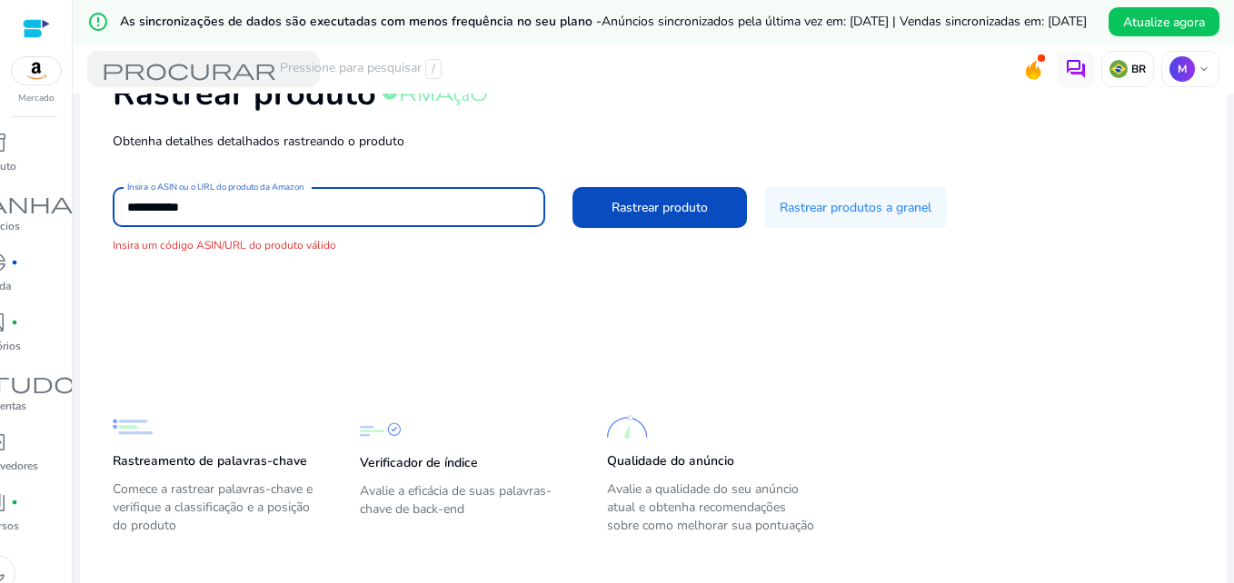
click at [370, 217] on input "**********" at bounding box center [329, 207] width 404 height 20
click at [369, 217] on input "**********" at bounding box center [329, 207] width 404 height 20
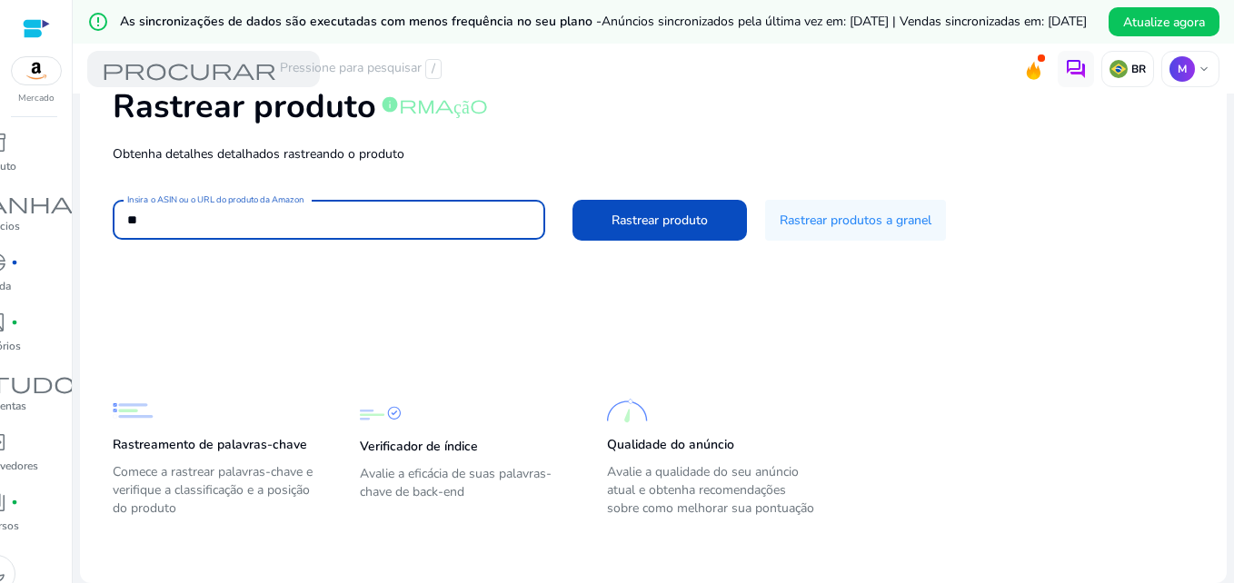
type input "*"
paste input "**********"
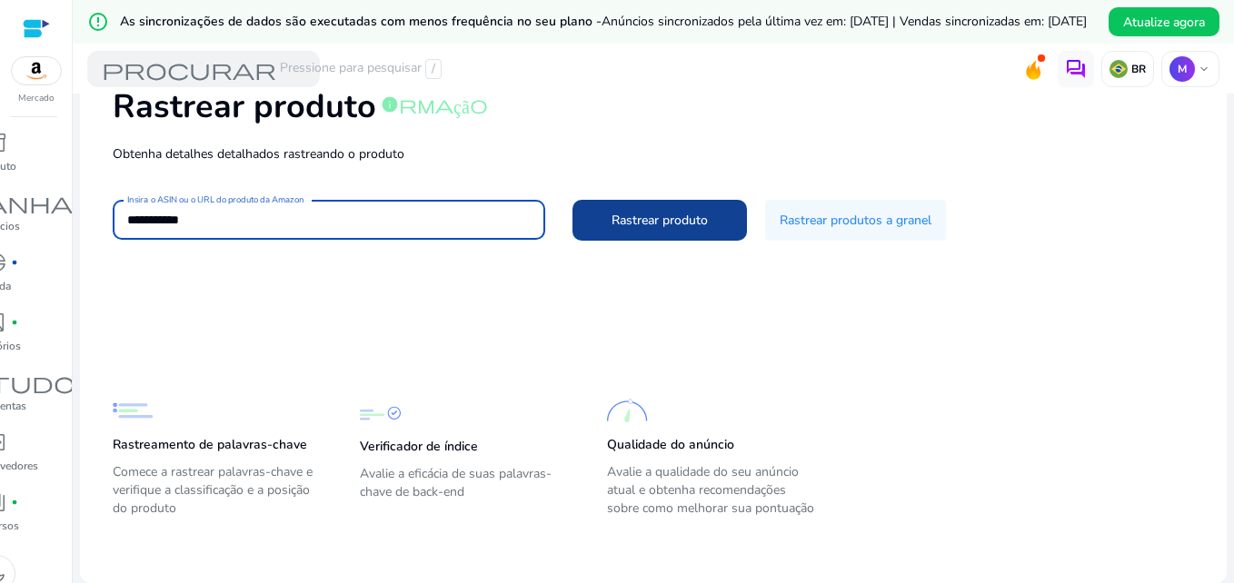
click at [638, 223] on span "Rastrear produto" at bounding box center [660, 220] width 96 height 19
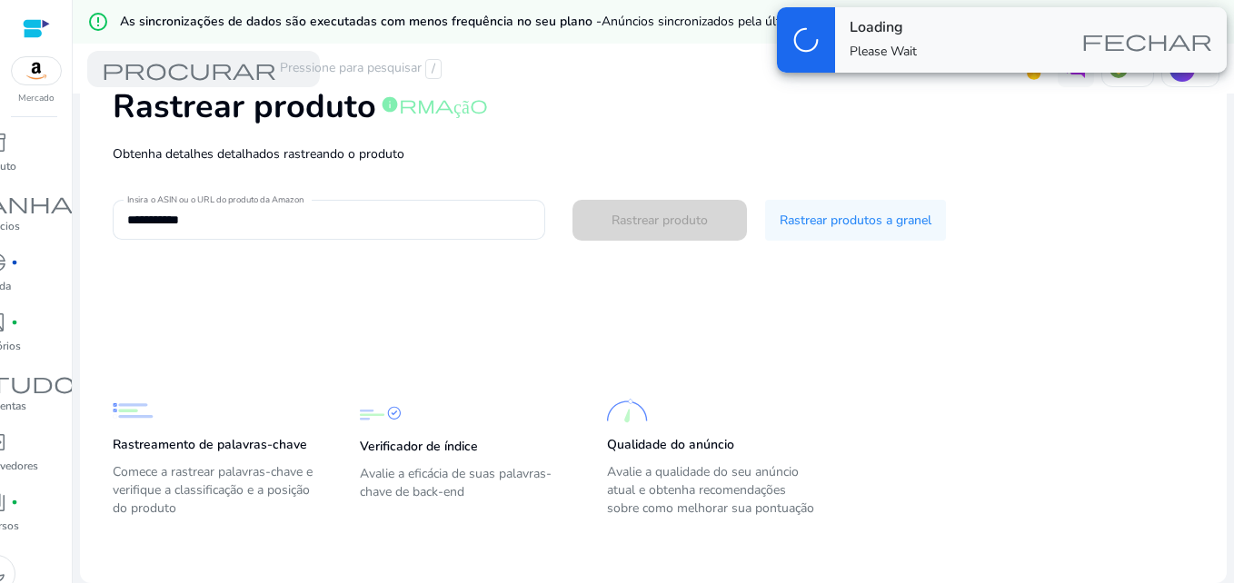
type input "**********"
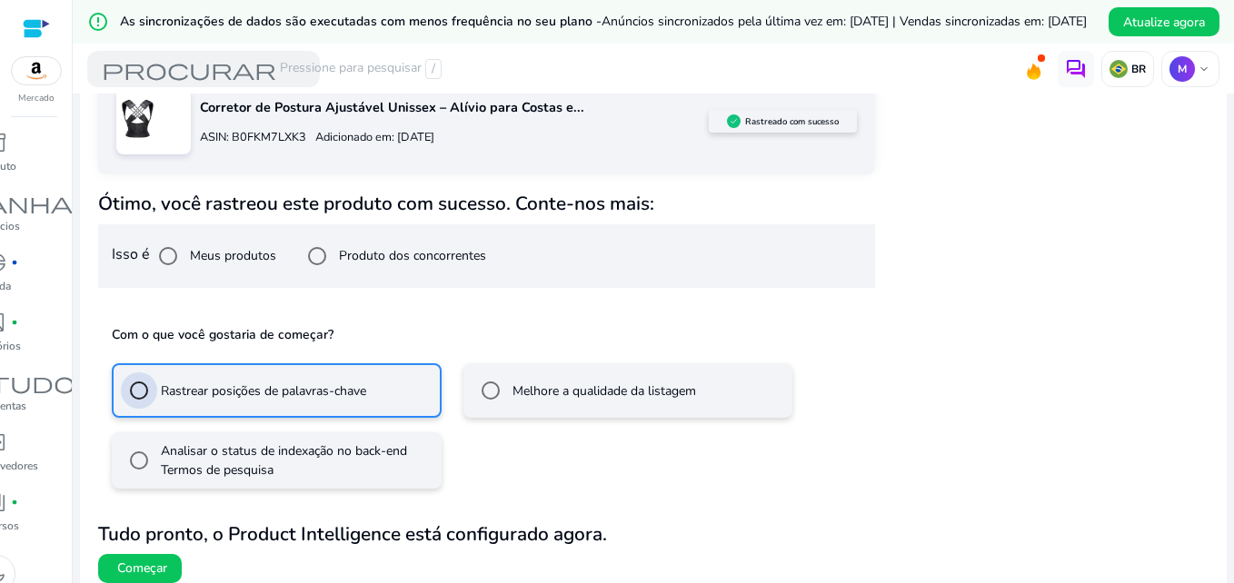
scroll to position [352, 0]
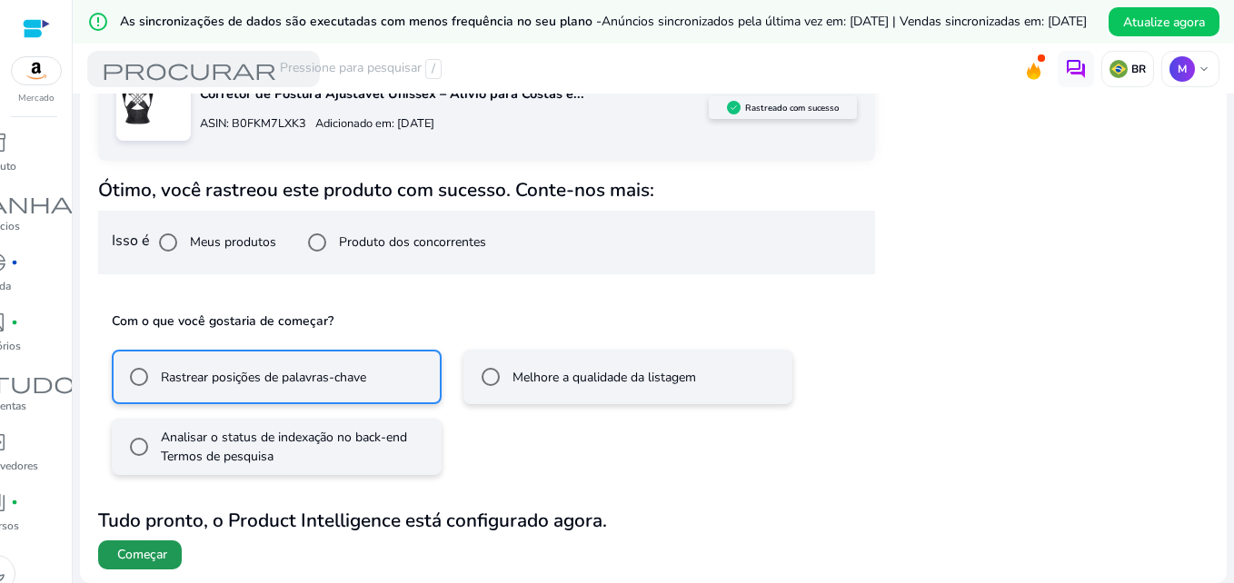
click at [132, 550] on span "Começar" at bounding box center [142, 555] width 50 height 18
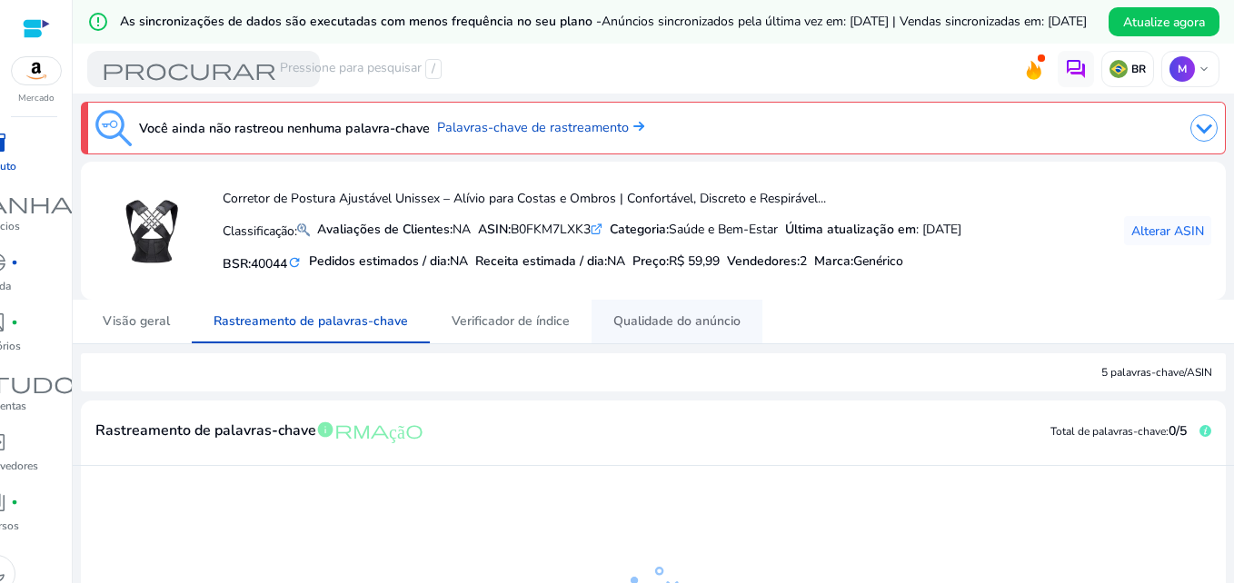
click at [648, 328] on span "Qualidade do anúncio" at bounding box center [676, 321] width 127 height 13
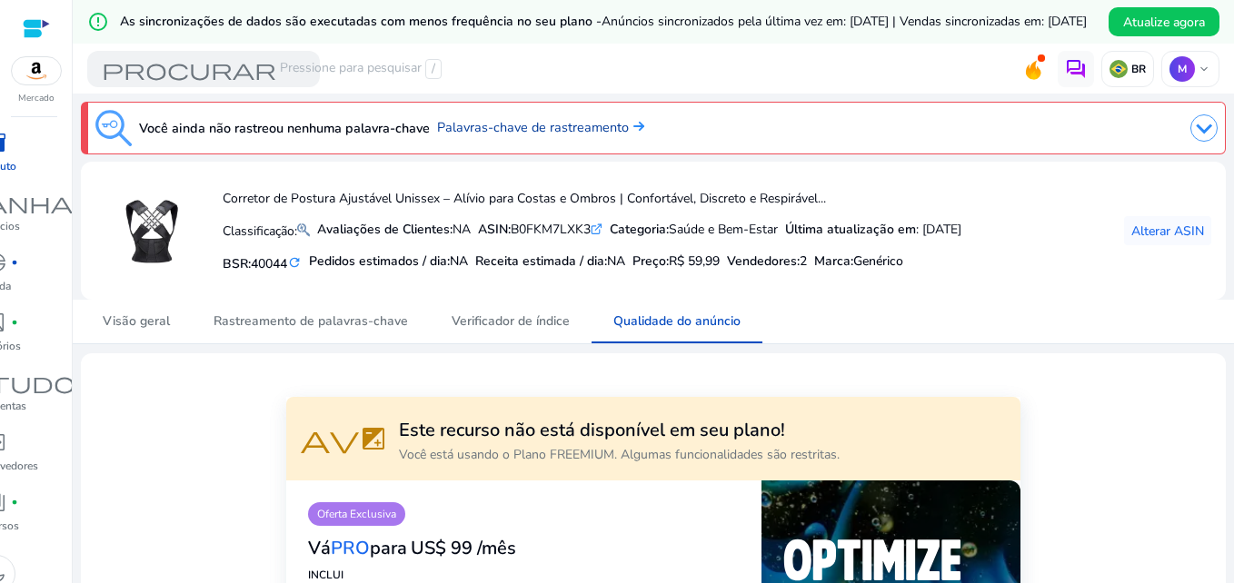
click at [593, 136] on font "Palavras-chave de rastreamento" at bounding box center [533, 127] width 192 height 18
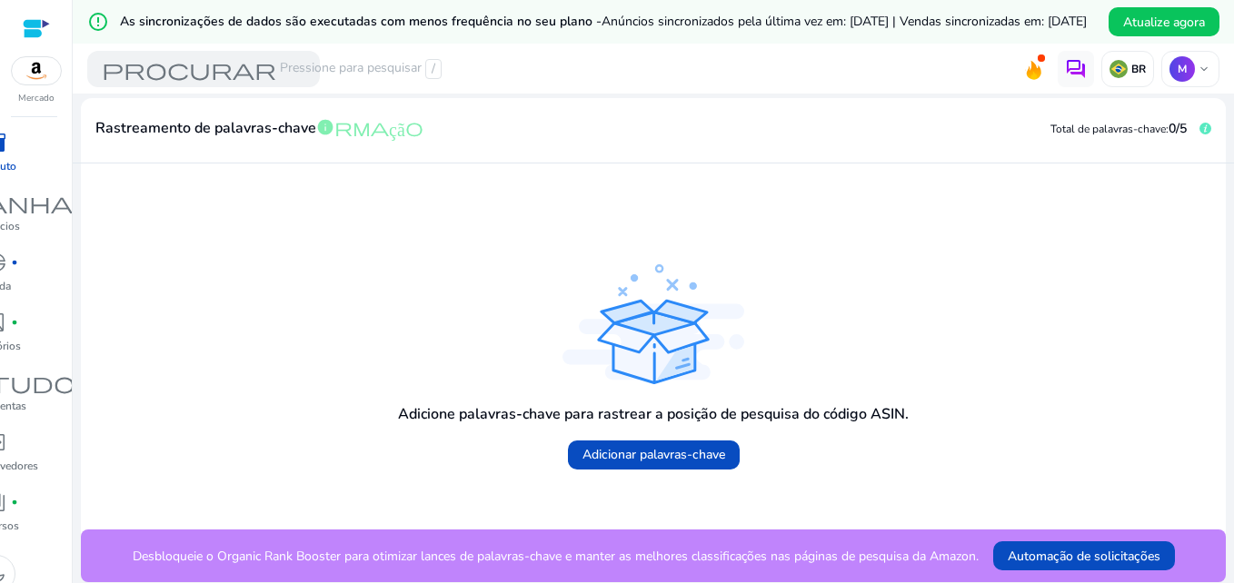
scroll to position [315, 0]
click at [1091, 557] on span "Automação de solicitações" at bounding box center [1084, 556] width 153 height 19
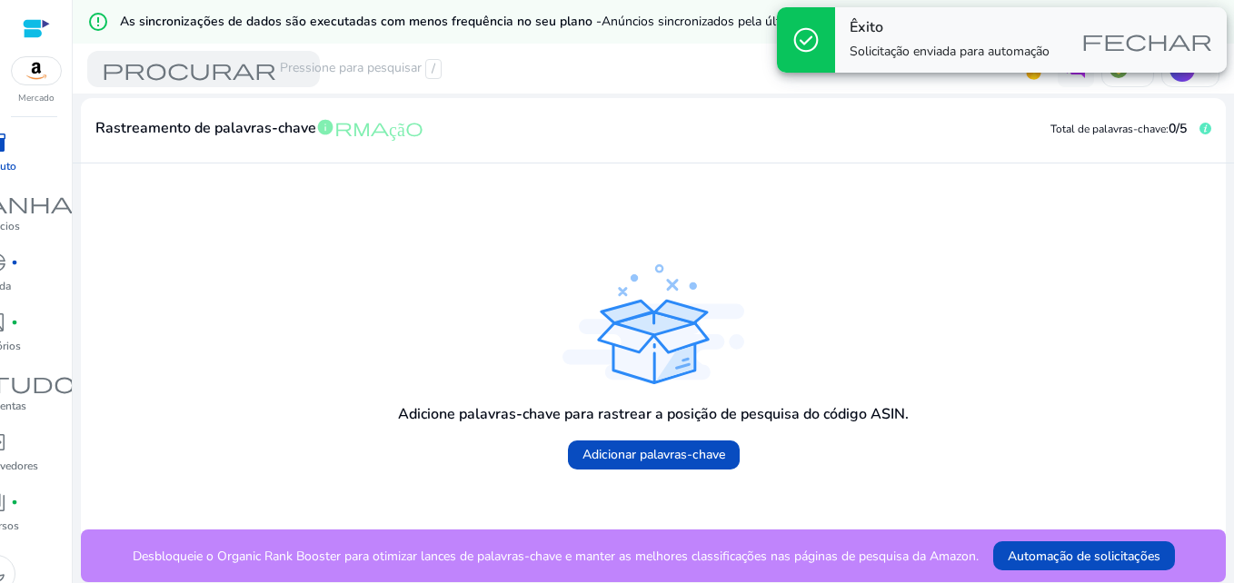
click at [1116, 34] on span "fechar" at bounding box center [1147, 40] width 131 height 22
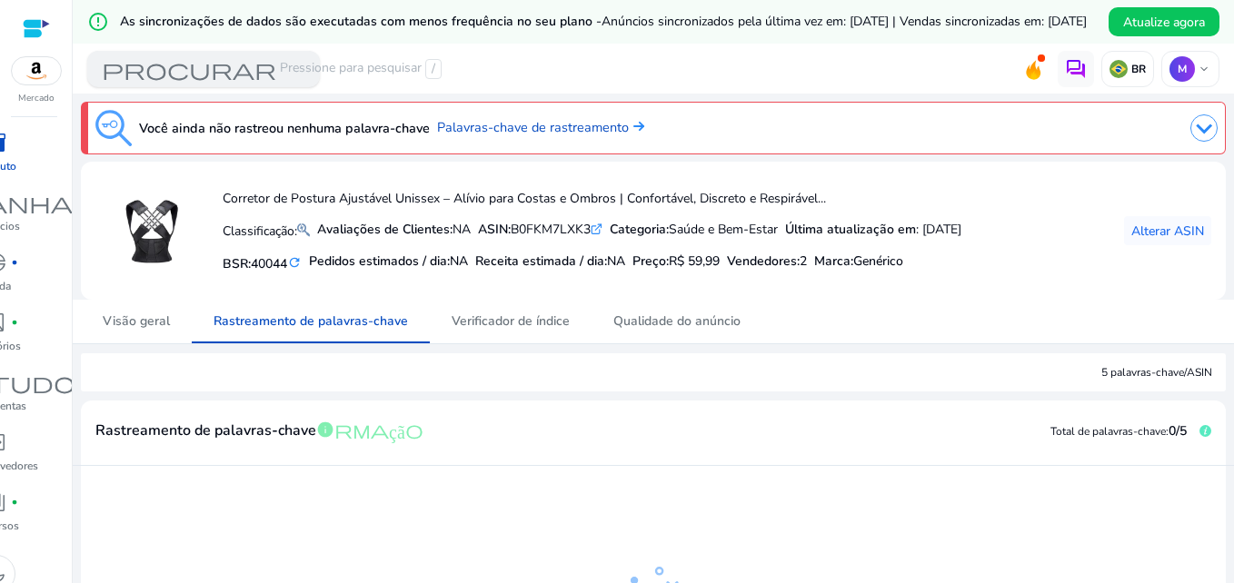
click at [210, 77] on span "procurar" at bounding box center [189, 69] width 174 height 22
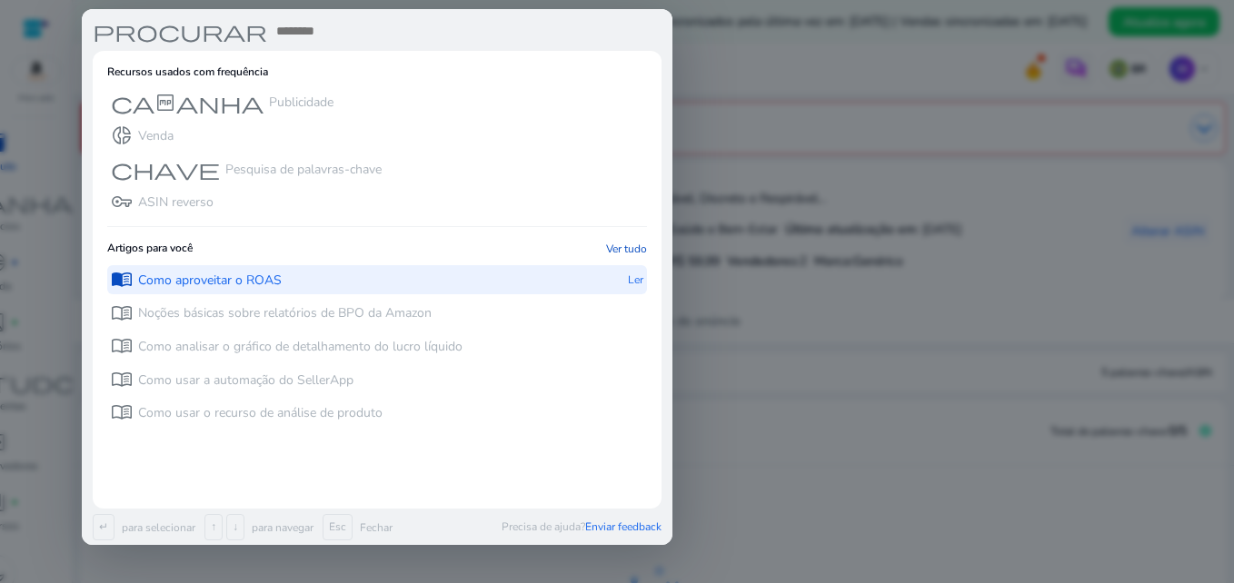
click at [207, 283] on p "Como aproveitar o ROAS" at bounding box center [210, 281] width 144 height 18
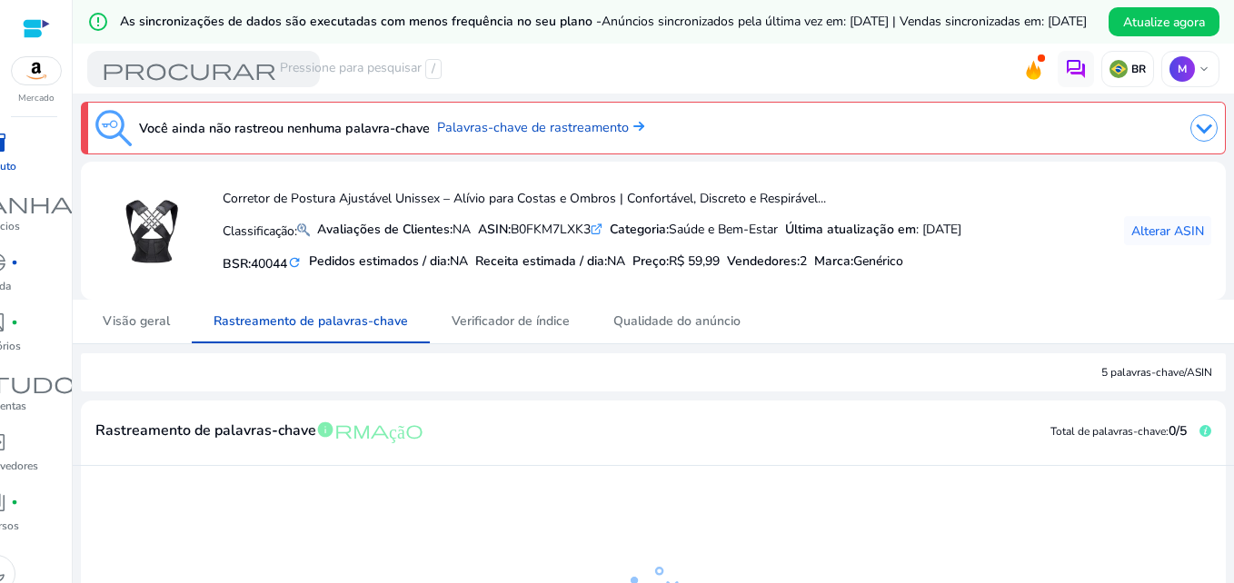
click at [41, 21] on div at bounding box center [36, 28] width 27 height 21
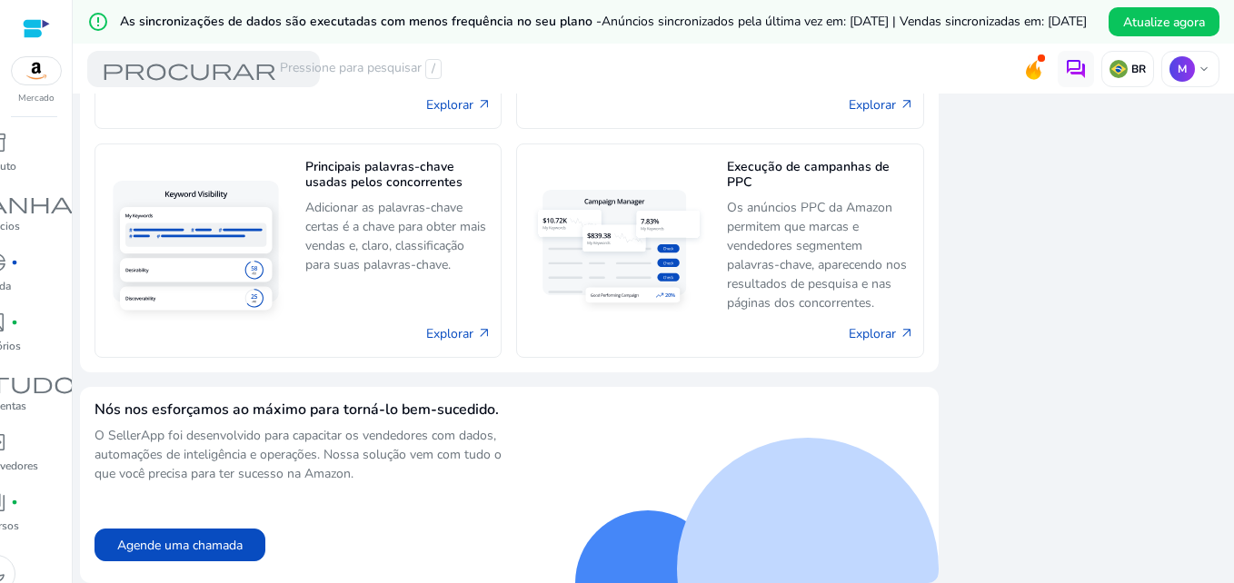
scroll to position [1262, 0]
click at [40, 78] on img at bounding box center [36, 70] width 49 height 27
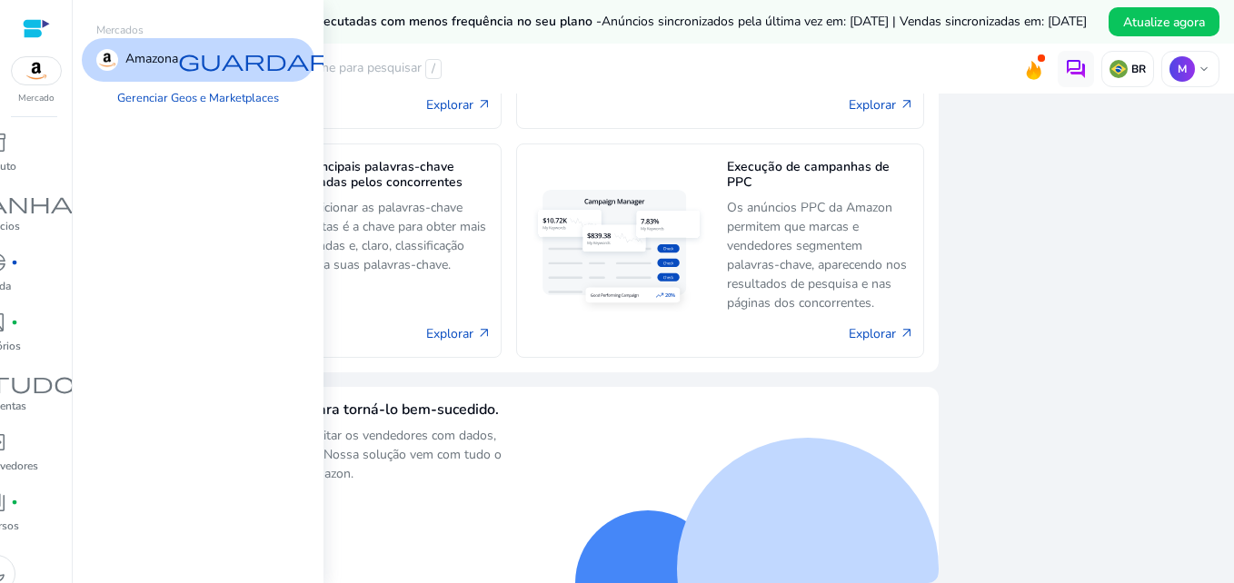
click at [257, 64] on span "guardar" at bounding box center [254, 60] width 153 height 22
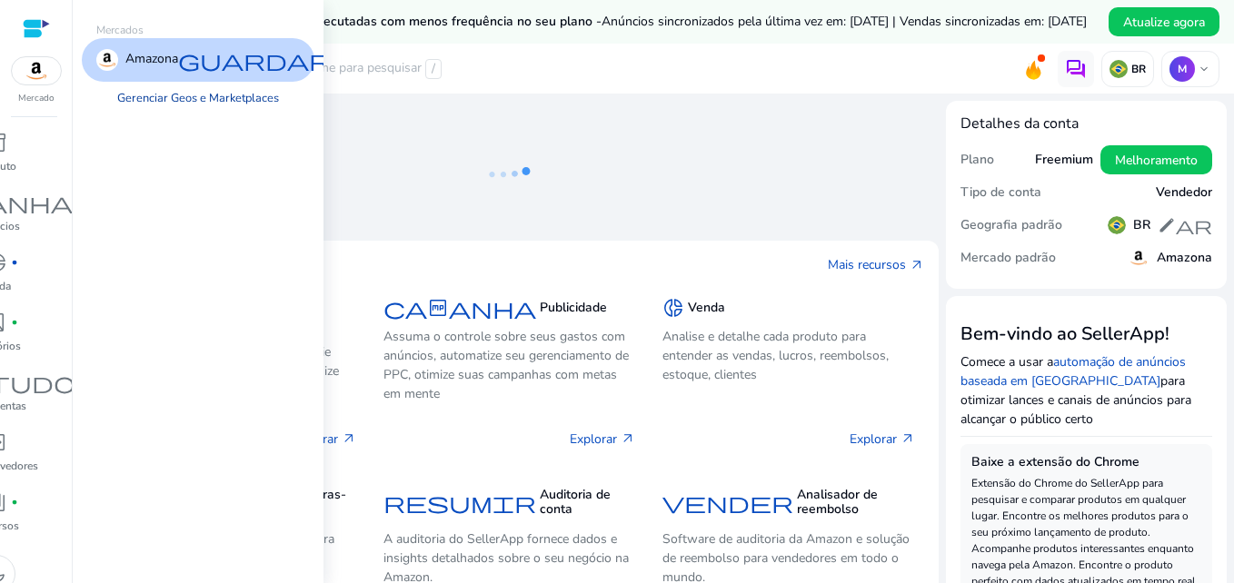
click at [234, 94] on link "Gerenciar Geos e Marketplaces" at bounding box center [198, 98] width 191 height 33
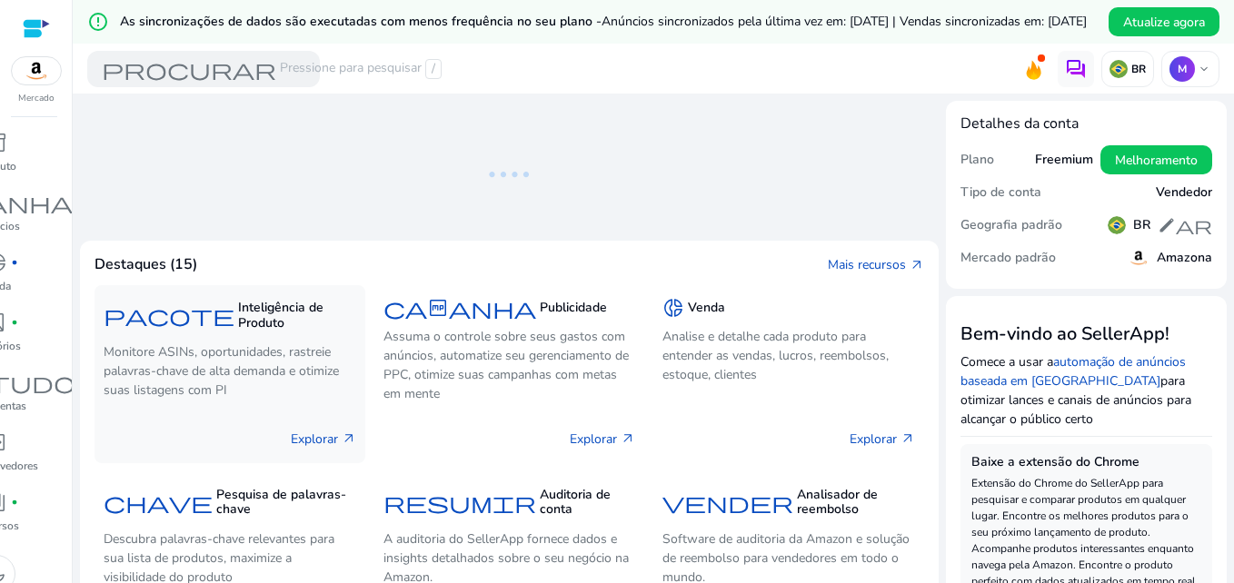
click at [235, 336] on div "pacote Inteligência de Produto" at bounding box center [230, 315] width 253 height 42
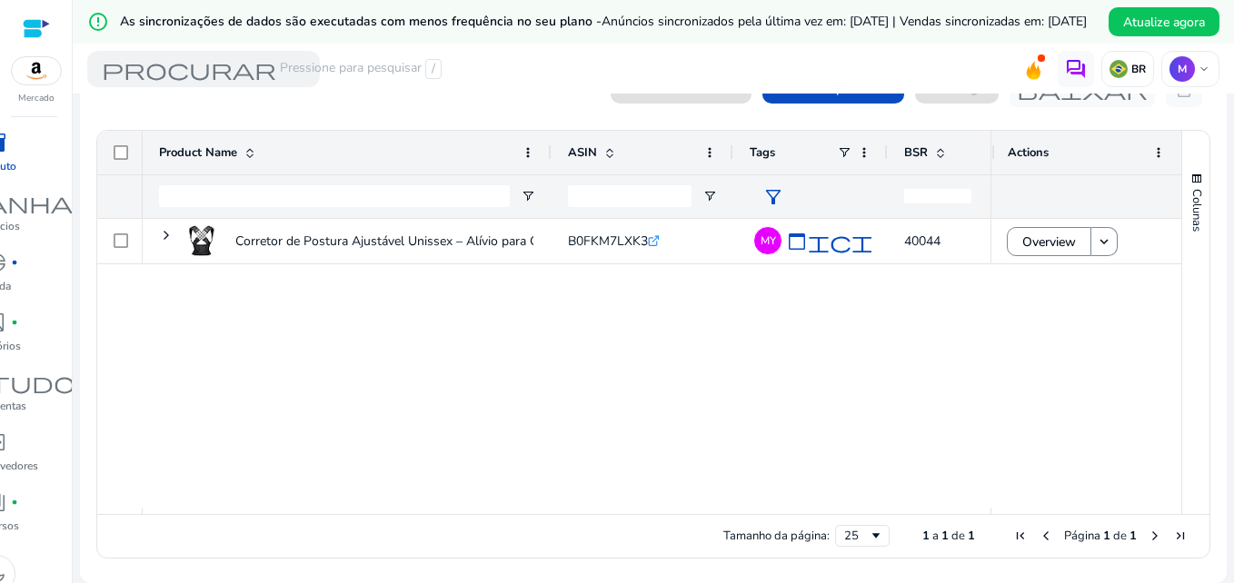
scroll to position [91, 0]
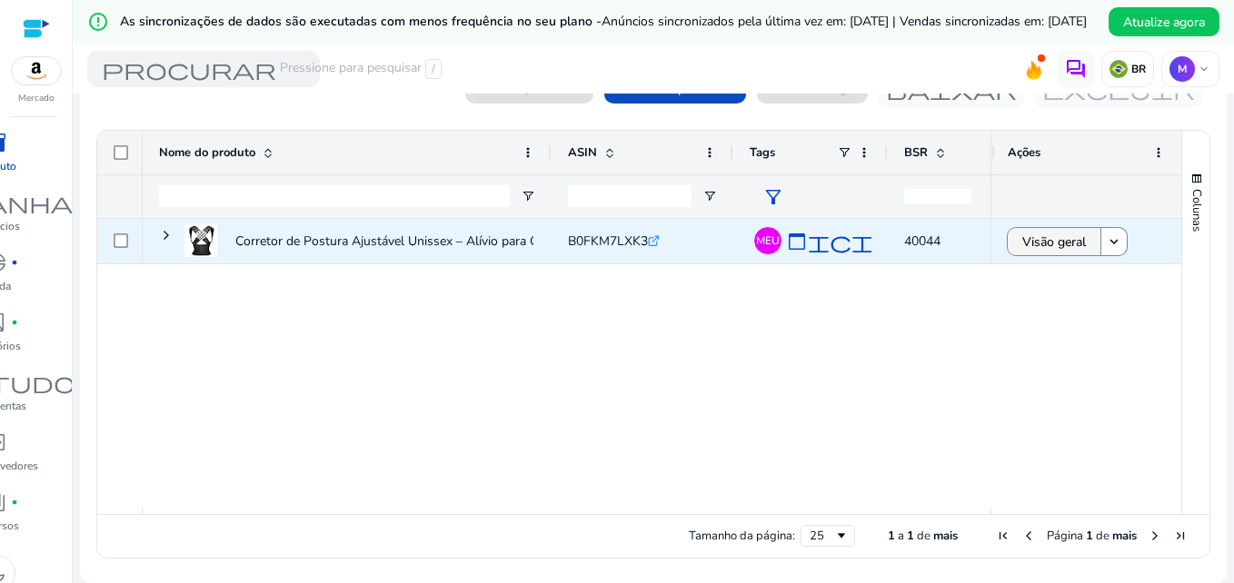
click at [1033, 247] on span "Visão geral" at bounding box center [1054, 242] width 64 height 37
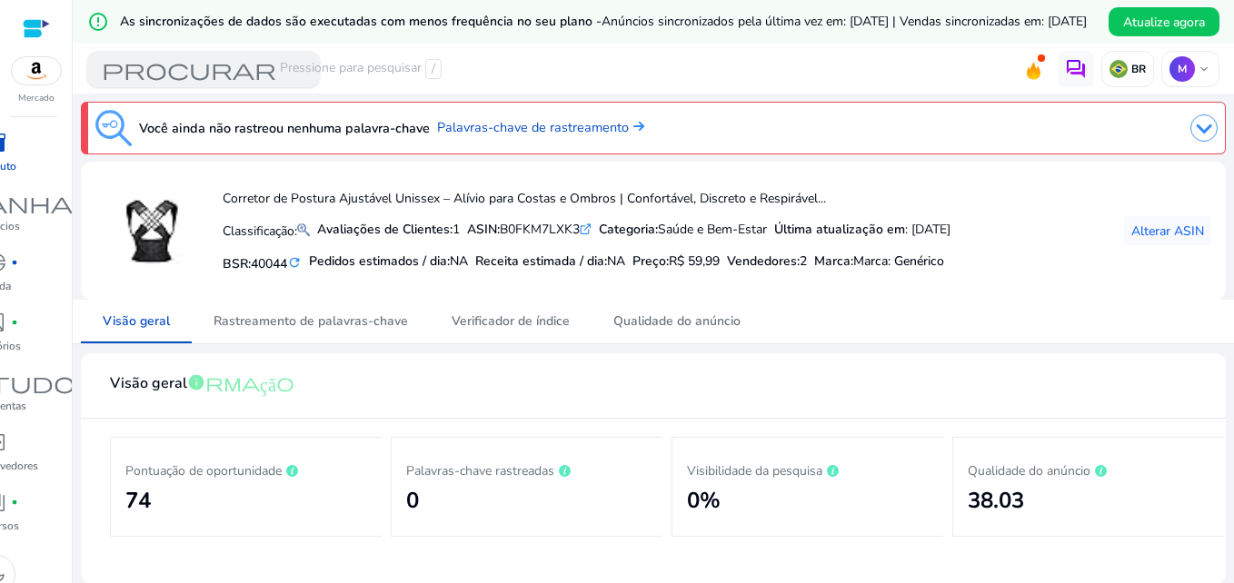
click at [279, 79] on div "procurar Pressione para pesquisar /" at bounding box center [203, 69] width 233 height 36
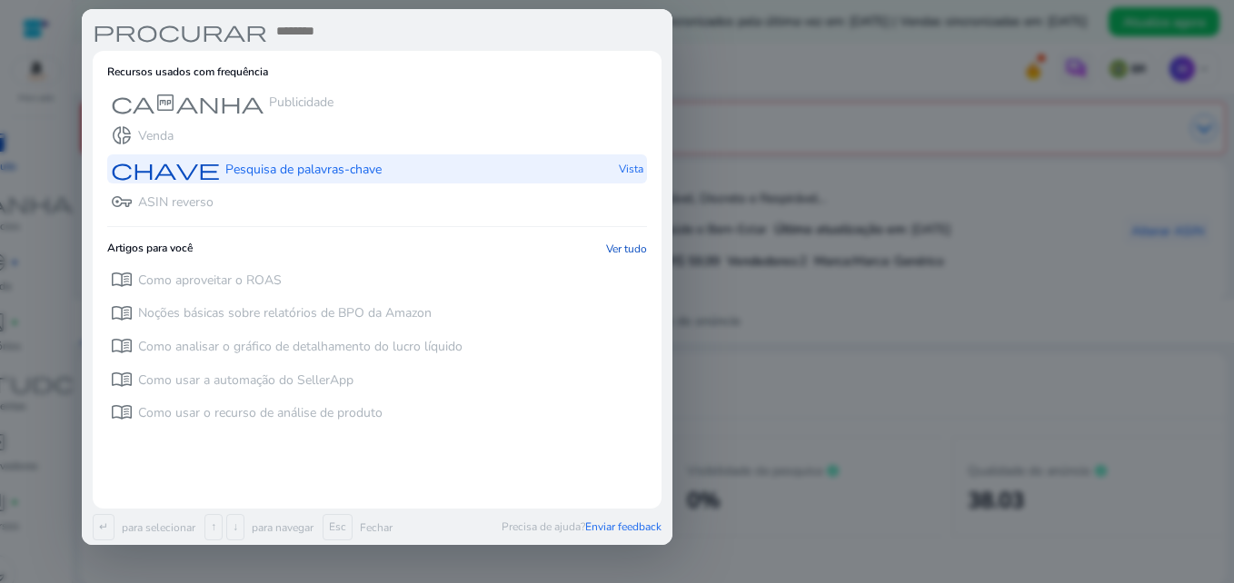
click at [204, 171] on span "chave" at bounding box center [165, 169] width 109 height 22
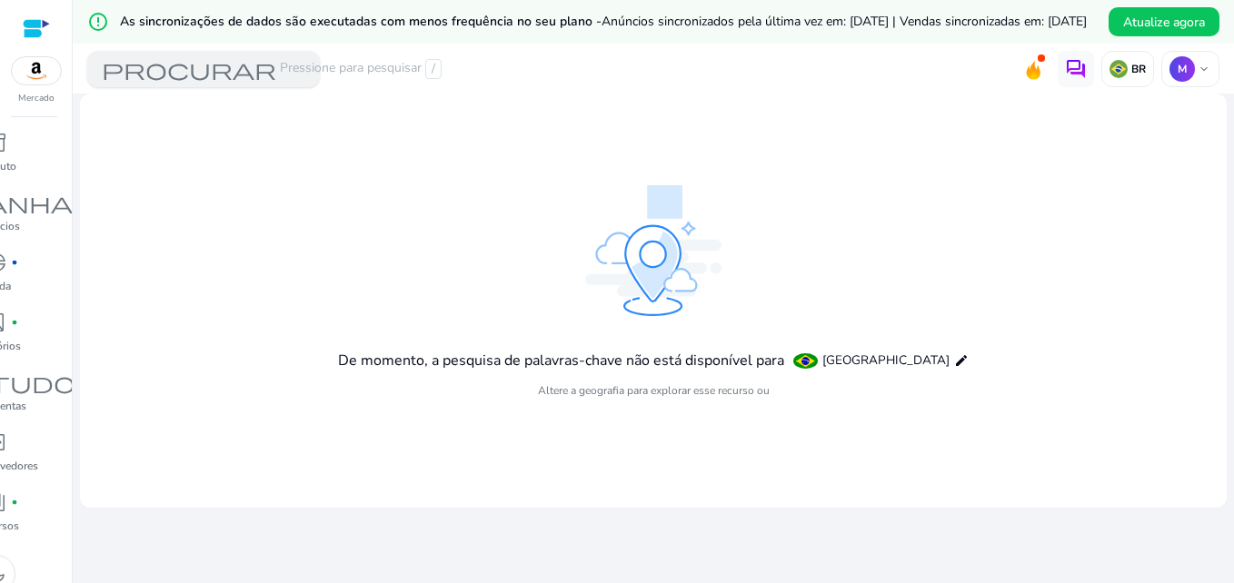
click at [227, 80] on span "procurar" at bounding box center [189, 69] width 174 height 22
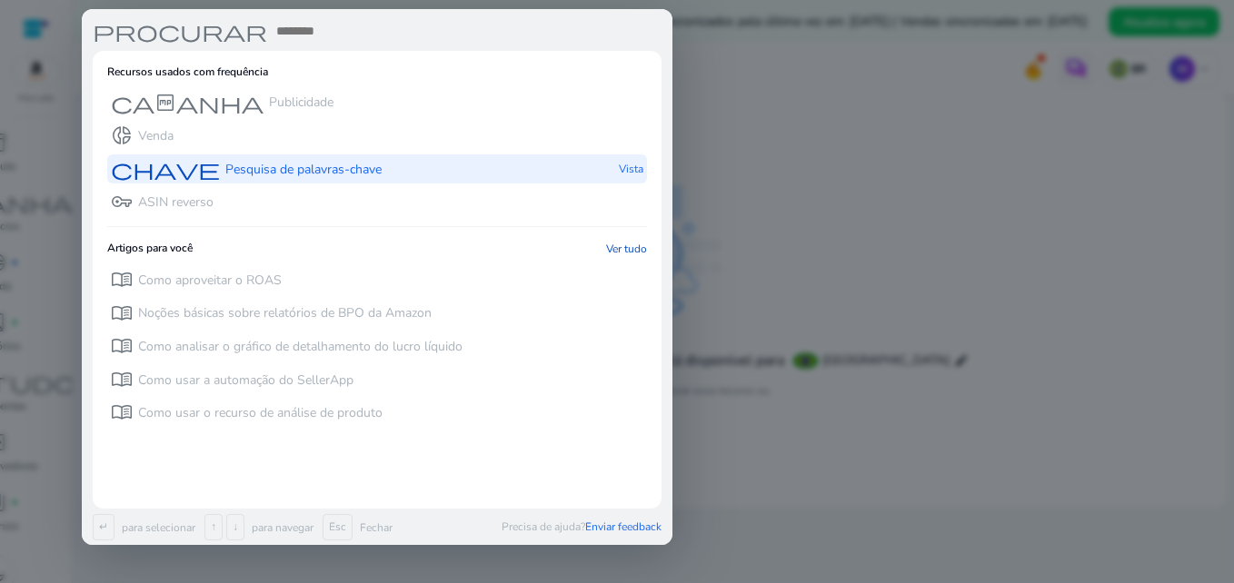
click at [187, 174] on span "chave" at bounding box center [165, 169] width 109 height 22
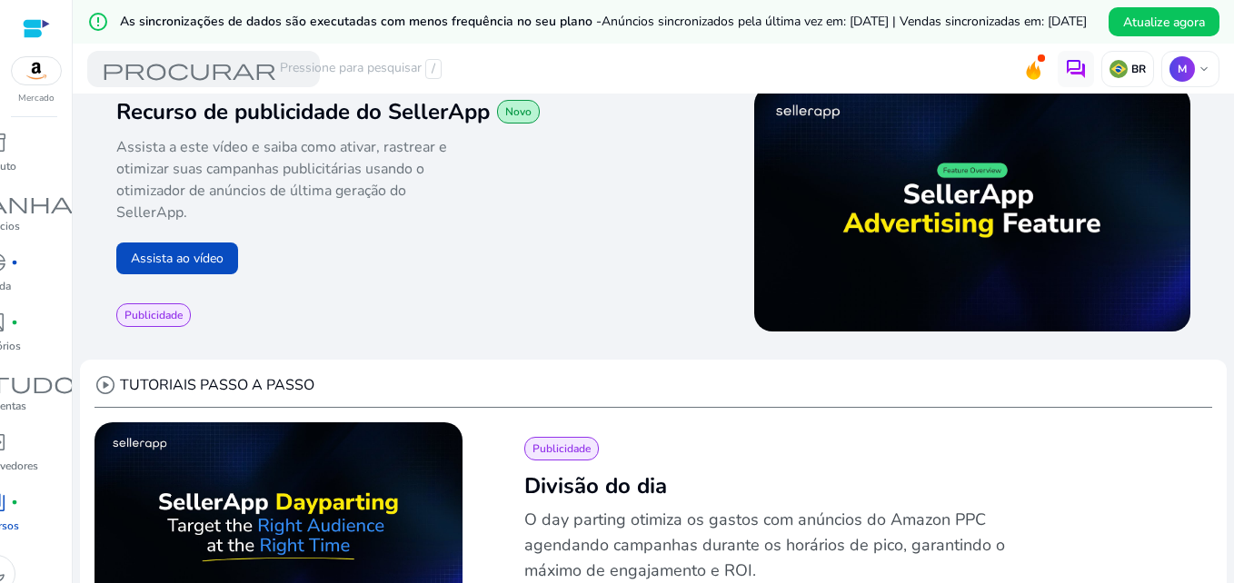
scroll to position [364, 0]
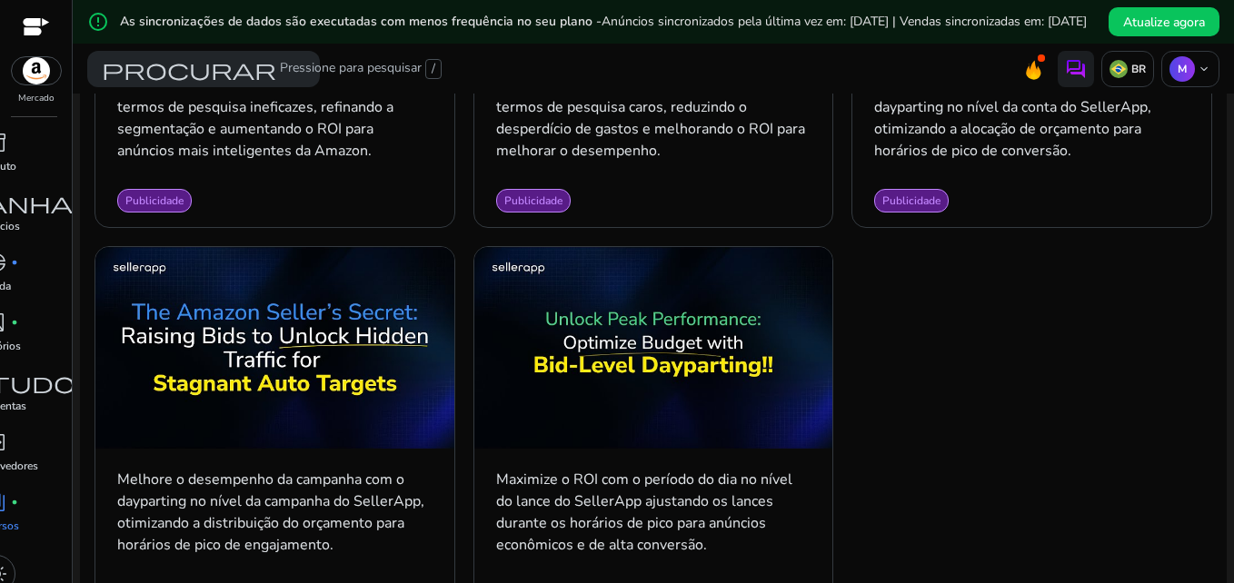
scroll to position [2377, 0]
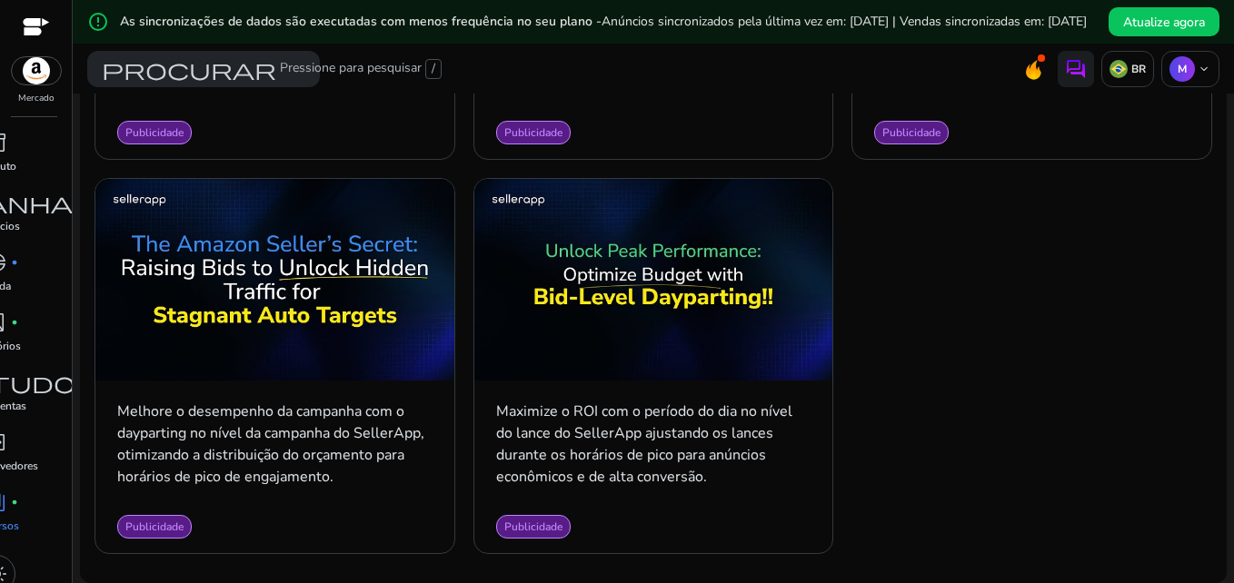
click at [28, 25] on div at bounding box center [36, 28] width 27 height 21
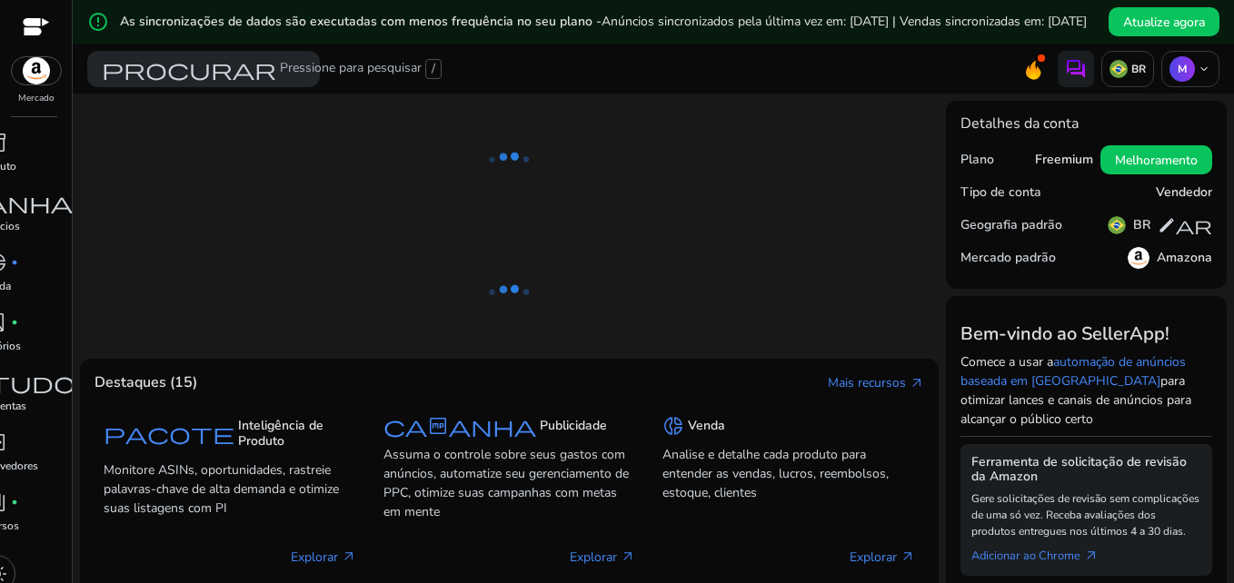
click at [34, 35] on div at bounding box center [36, 28] width 27 height 21
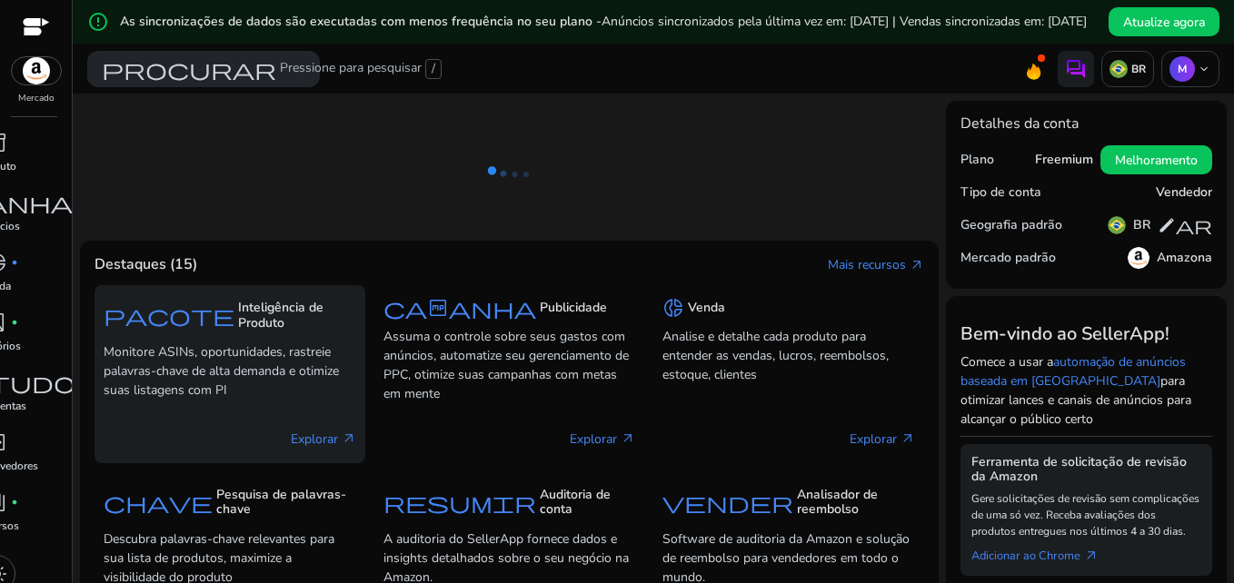
click at [196, 336] on div "pacote Inteligência de Produto" at bounding box center [230, 315] width 253 height 42
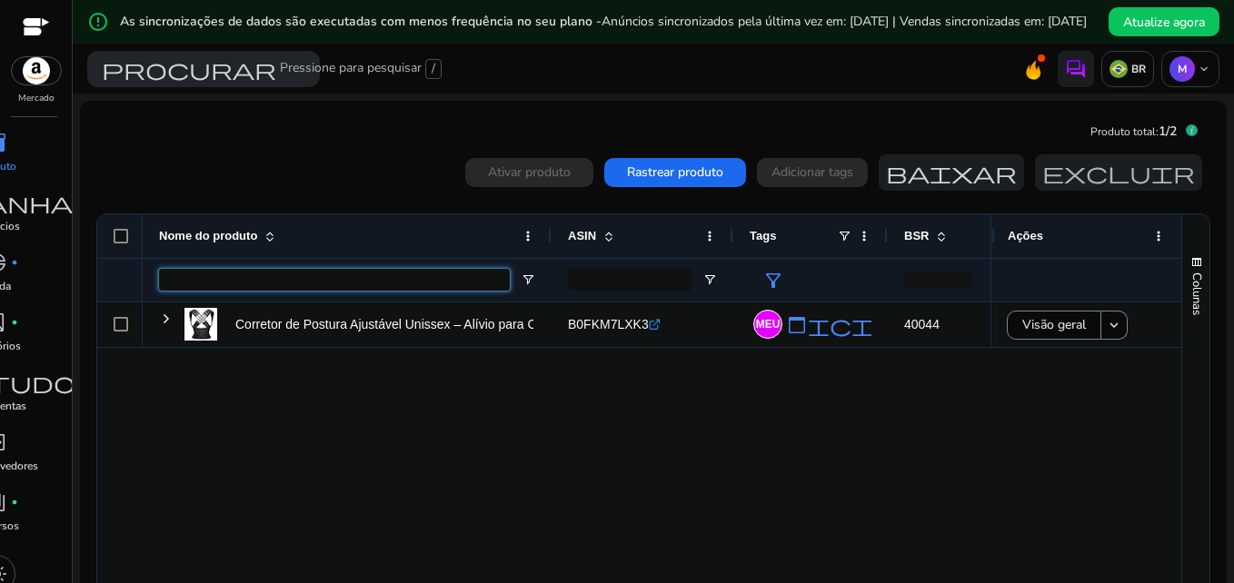
click at [382, 291] on input "Entrada de filtro de nome do produto" at bounding box center [334, 280] width 351 height 22
paste input "**********"
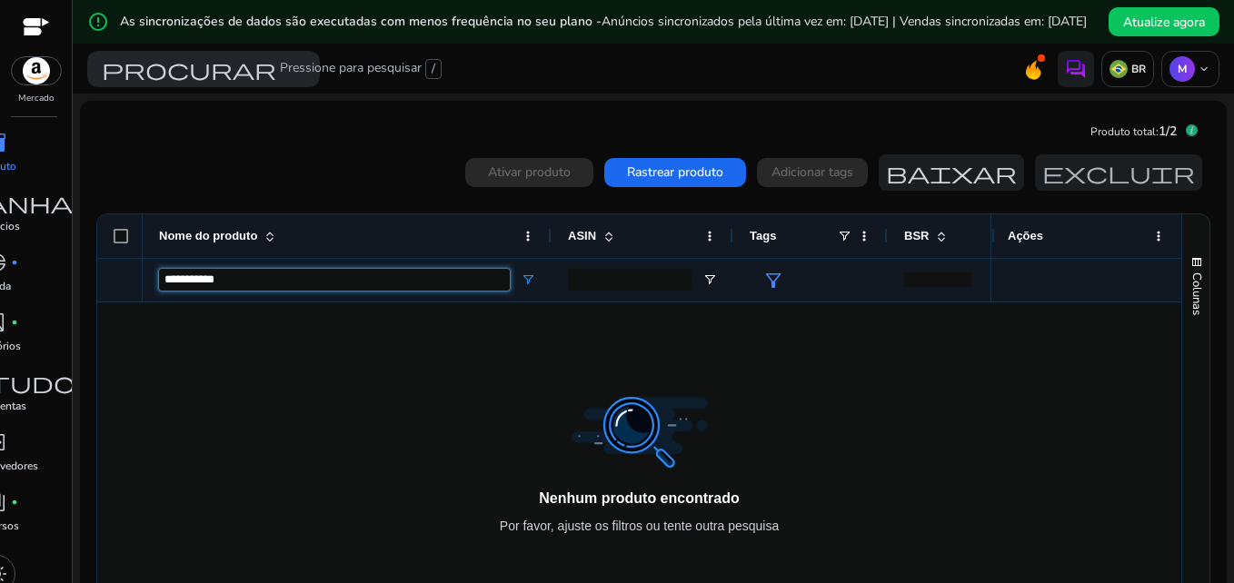
type input "**********"
click at [523, 287] on span "Abrir menu de filtro" at bounding box center [528, 280] width 15 height 15
drag, startPoint x: 436, startPoint y: 350, endPoint x: 428, endPoint y: 344, distance: 10.4
click at [433, 348] on div at bounding box center [567, 447] width 848 height 289
click at [382, 302] on div "**********" at bounding box center [334, 280] width 351 height 43
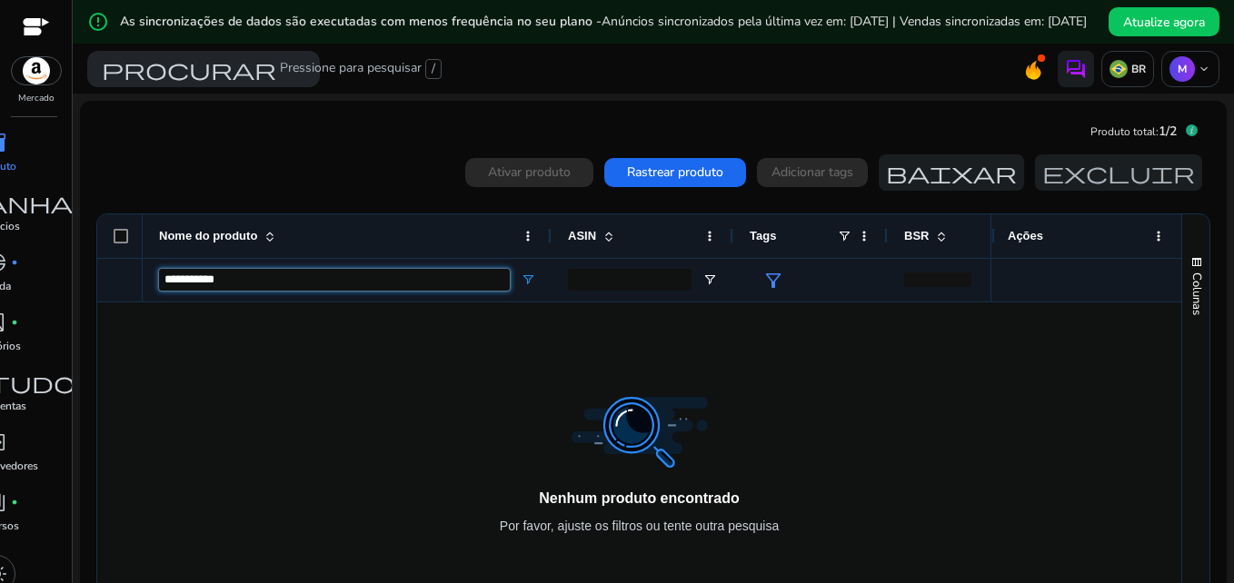
click at [400, 290] on input "**********" at bounding box center [334, 280] width 351 height 22
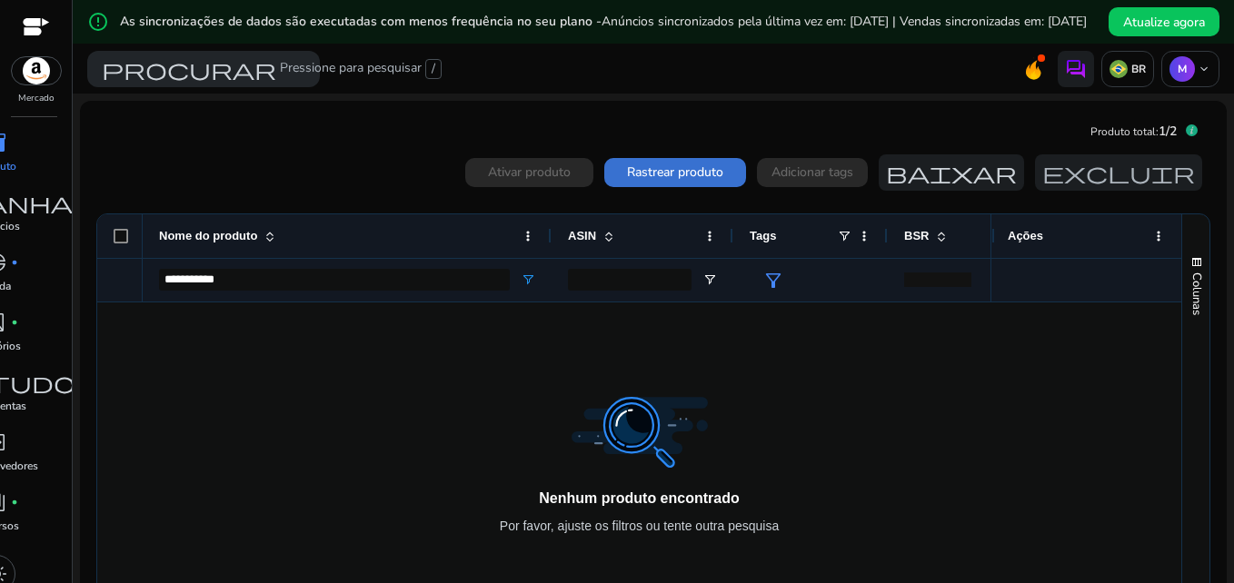
click at [637, 180] on span "Rastrear produto" at bounding box center [675, 172] width 96 height 19
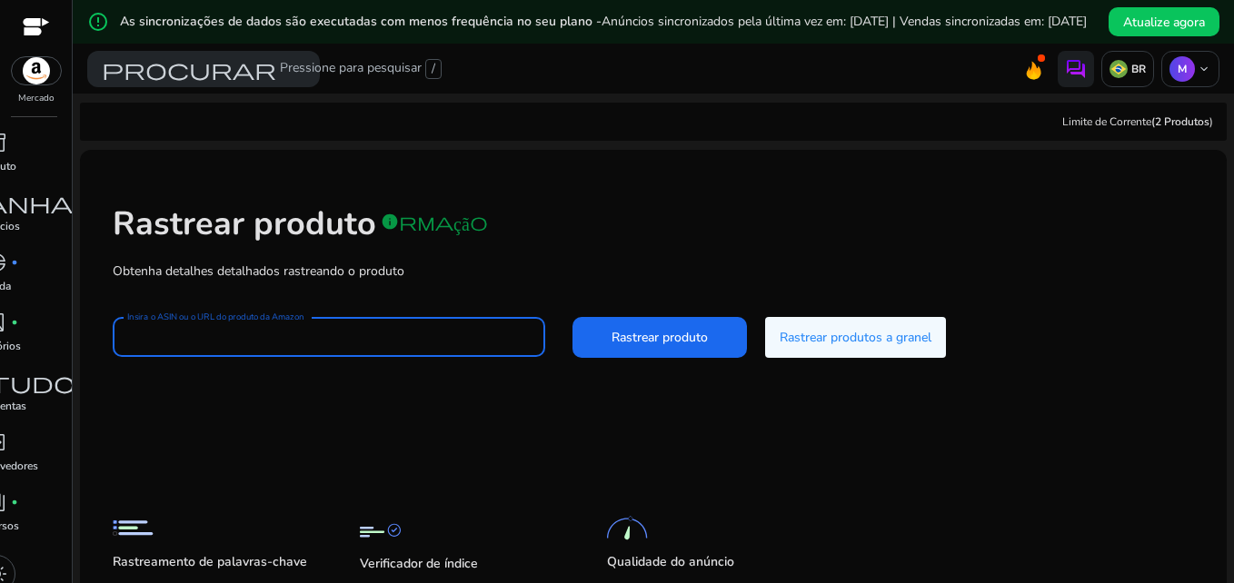
paste input "**********"
click at [669, 347] on span "Rastrear produto" at bounding box center [660, 337] width 96 height 19
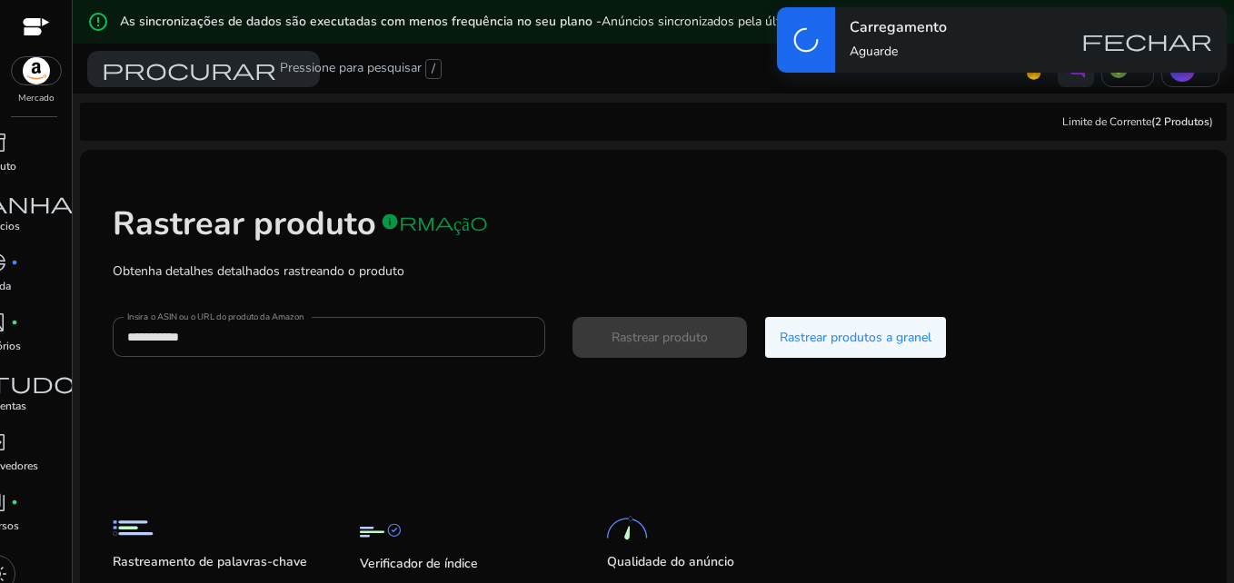
type input "**********"
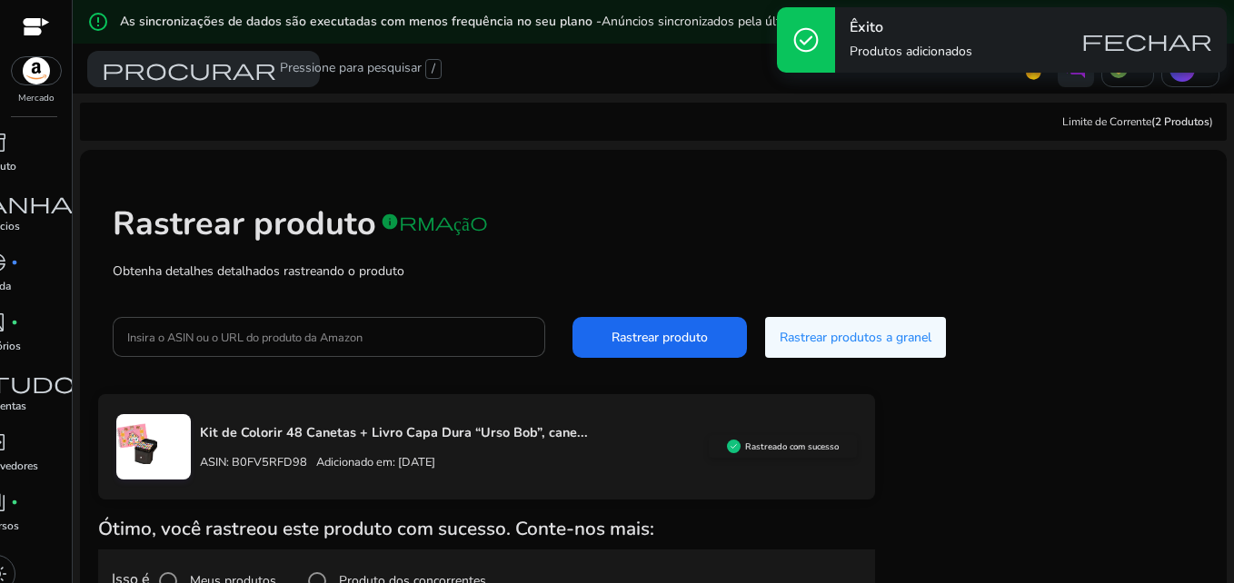
click at [31, 34] on div at bounding box center [36, 28] width 27 height 21
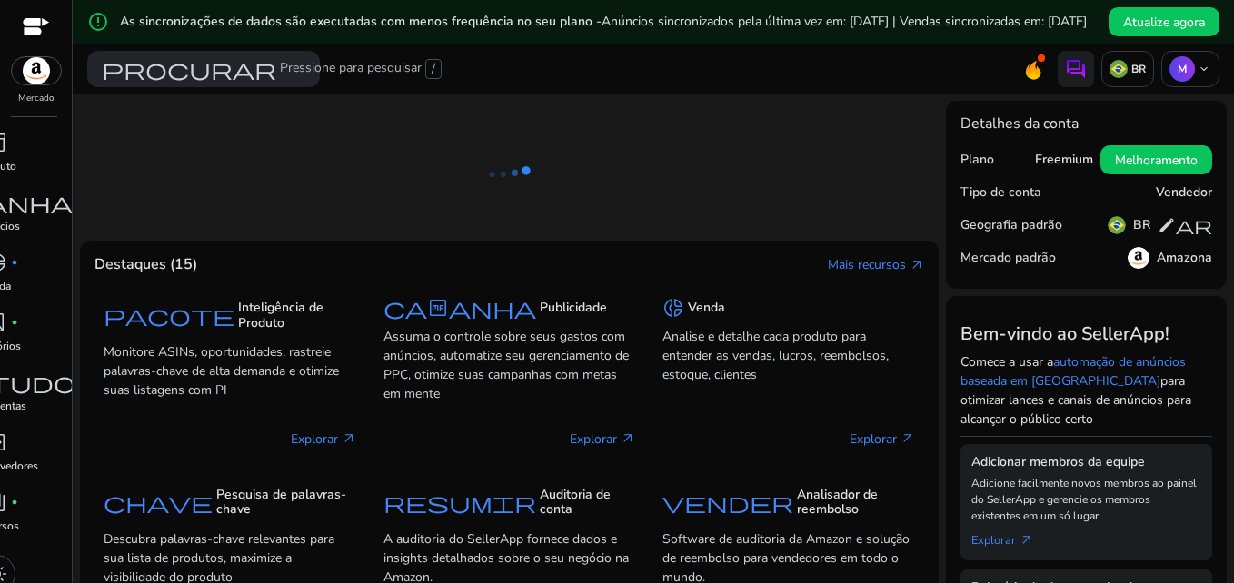
click at [25, 12] on div at bounding box center [36, 28] width 27 height 56
click at [30, 19] on div at bounding box center [36, 28] width 27 height 21
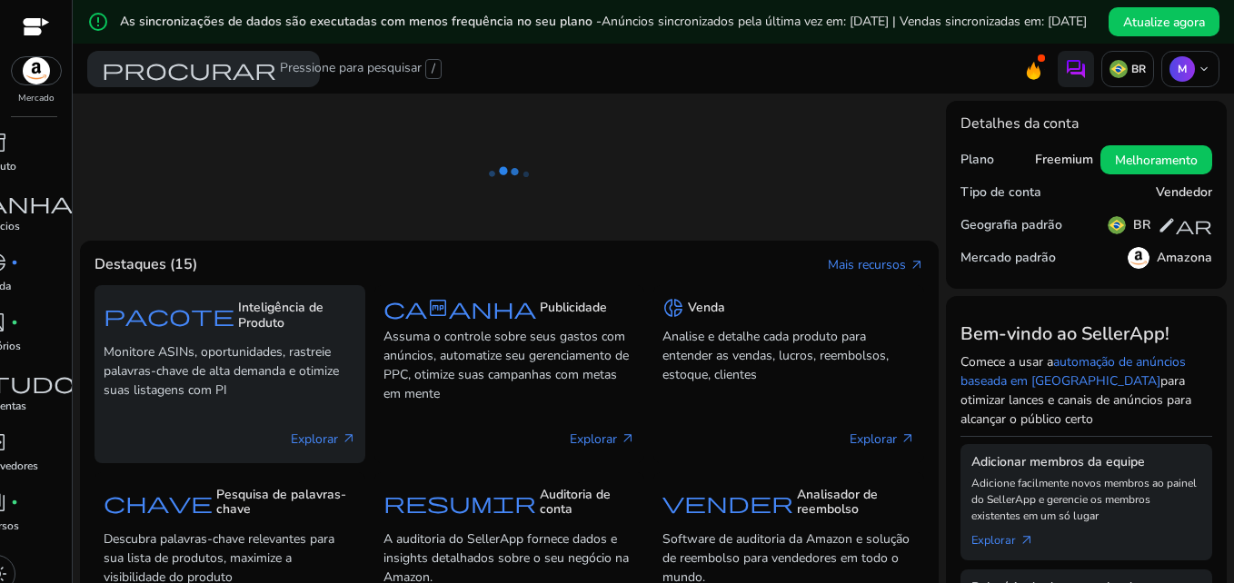
click at [185, 326] on span "pacote" at bounding box center [169, 315] width 131 height 22
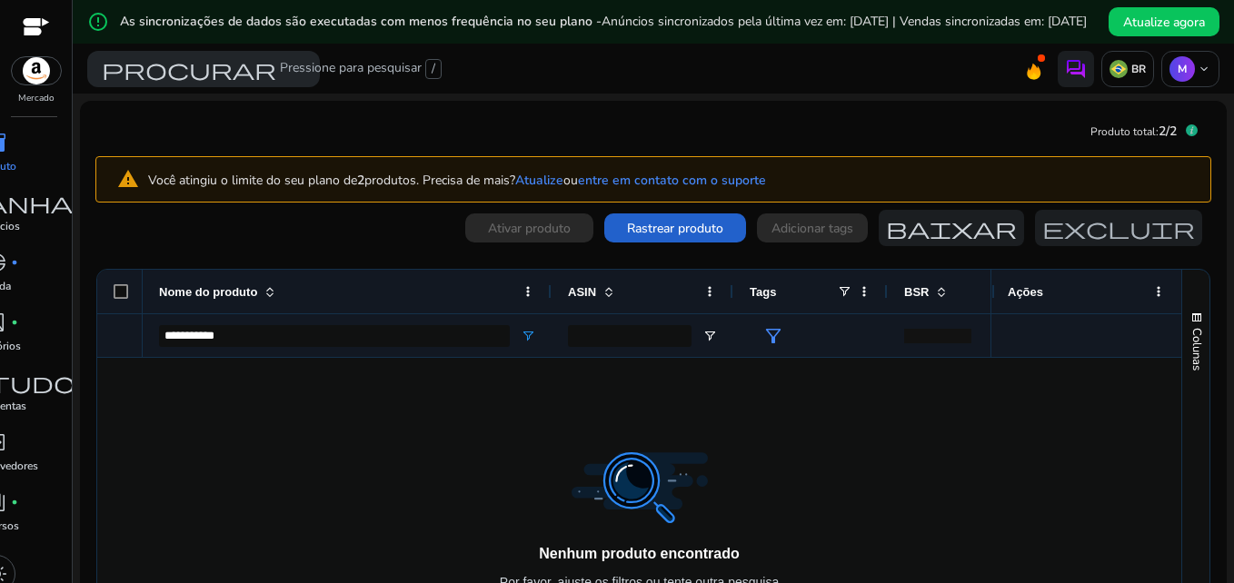
click at [667, 230] on span at bounding box center [675, 228] width 142 height 44
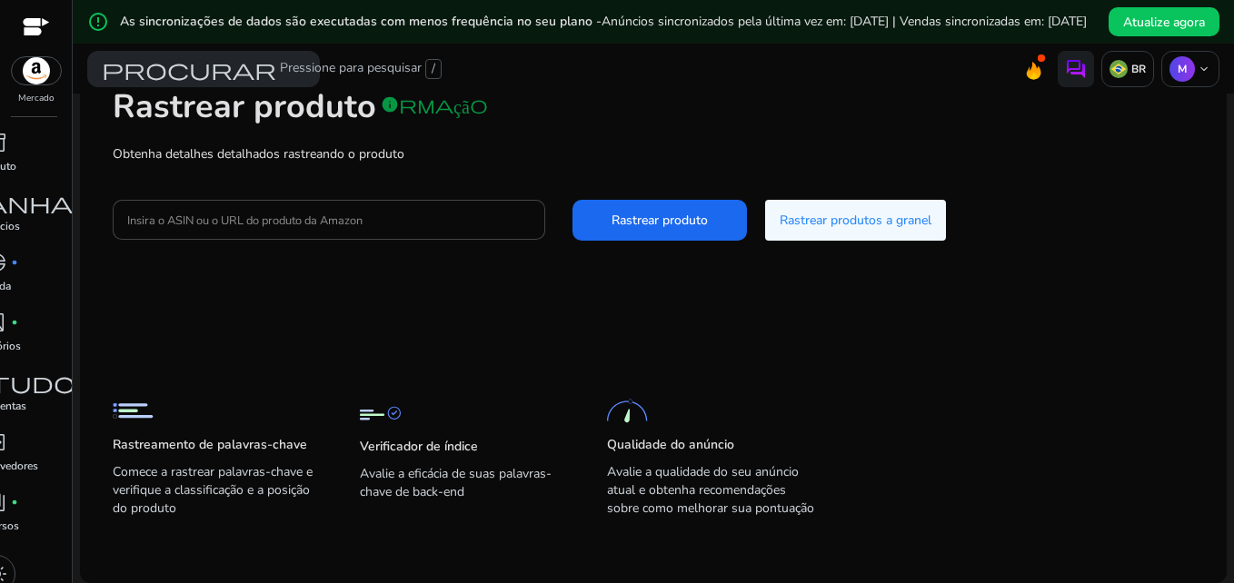
scroll to position [130, 0]
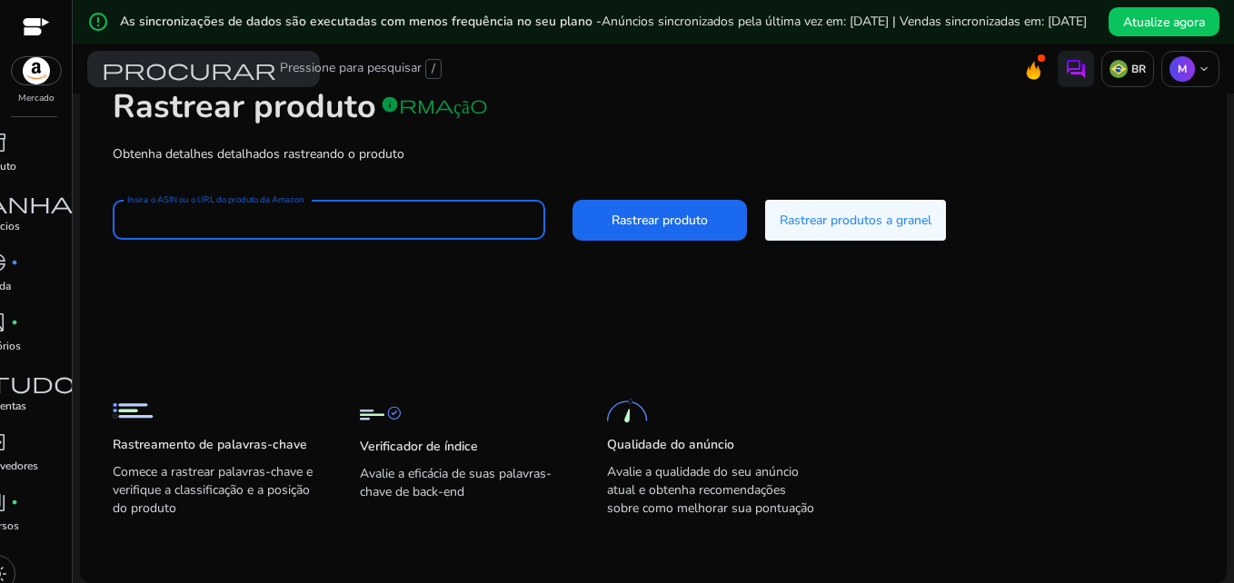
drag, startPoint x: 366, startPoint y: 231, endPoint x: 297, endPoint y: 210, distance: 72.2
paste input "**********"
click at [674, 219] on span "Rastrear produto" at bounding box center [660, 220] width 96 height 19
type input "**********"
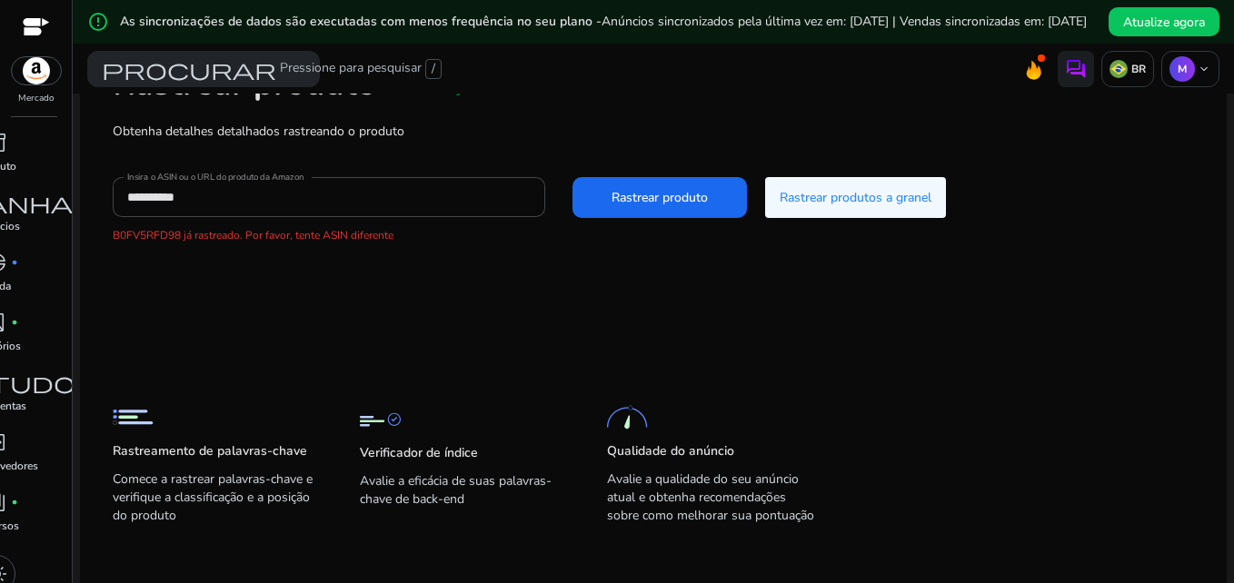
scroll to position [160, 0]
